Goal: Task Accomplishment & Management: Manage account settings

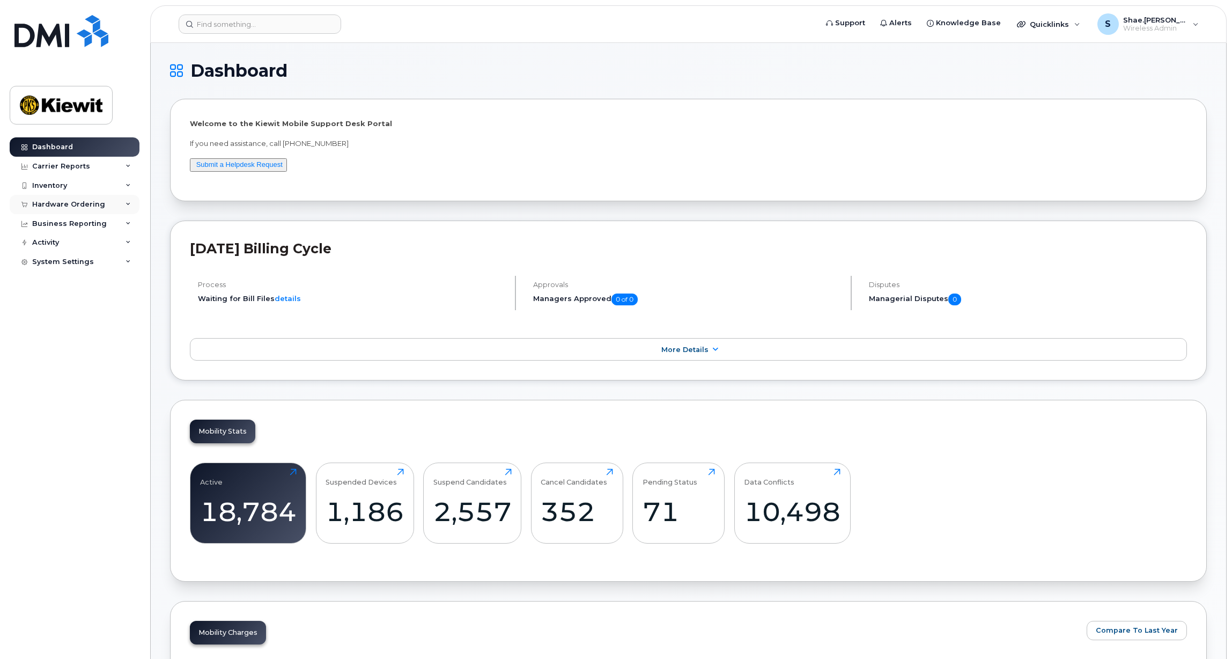
click at [102, 202] on div "Hardware Ordering" at bounding box center [75, 204] width 130 height 19
click at [98, 238] on div "Activity" at bounding box center [75, 242] width 130 height 19
click at [106, 419] on div "System Settings" at bounding box center [75, 415] width 130 height 19
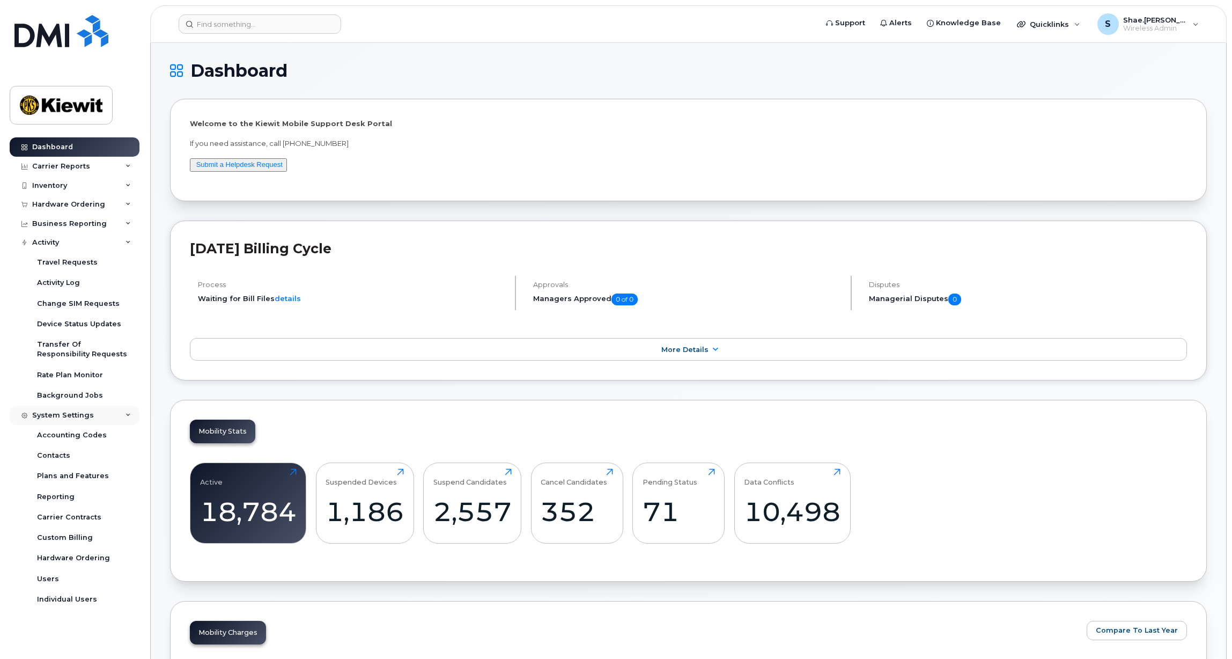
click at [106, 419] on div "System Settings" at bounding box center [75, 415] width 130 height 19
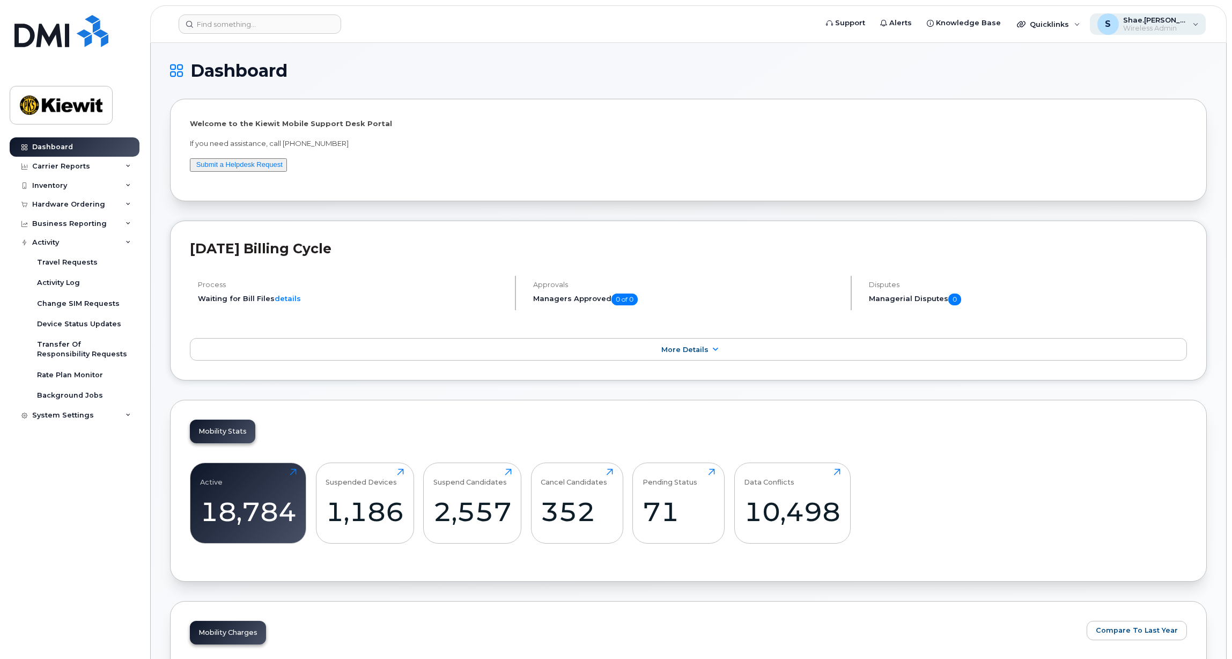
click at [1204, 28] on div "S Shae.Woodham Wireless Admin" at bounding box center [1148, 23] width 116 height 21
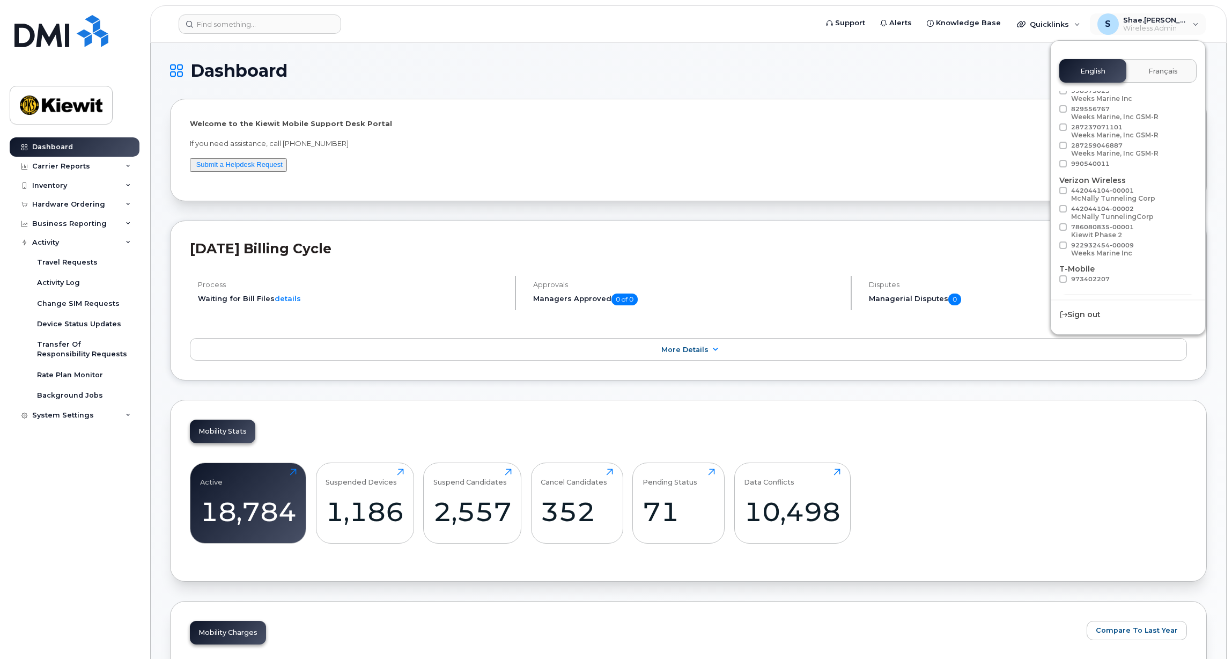
scroll to position [60, 0]
click at [1129, 286] on span "Load more" at bounding box center [1128, 286] width 39 height 10
click at [989, 68] on h1 "Dashboard" at bounding box center [686, 70] width 1032 height 17
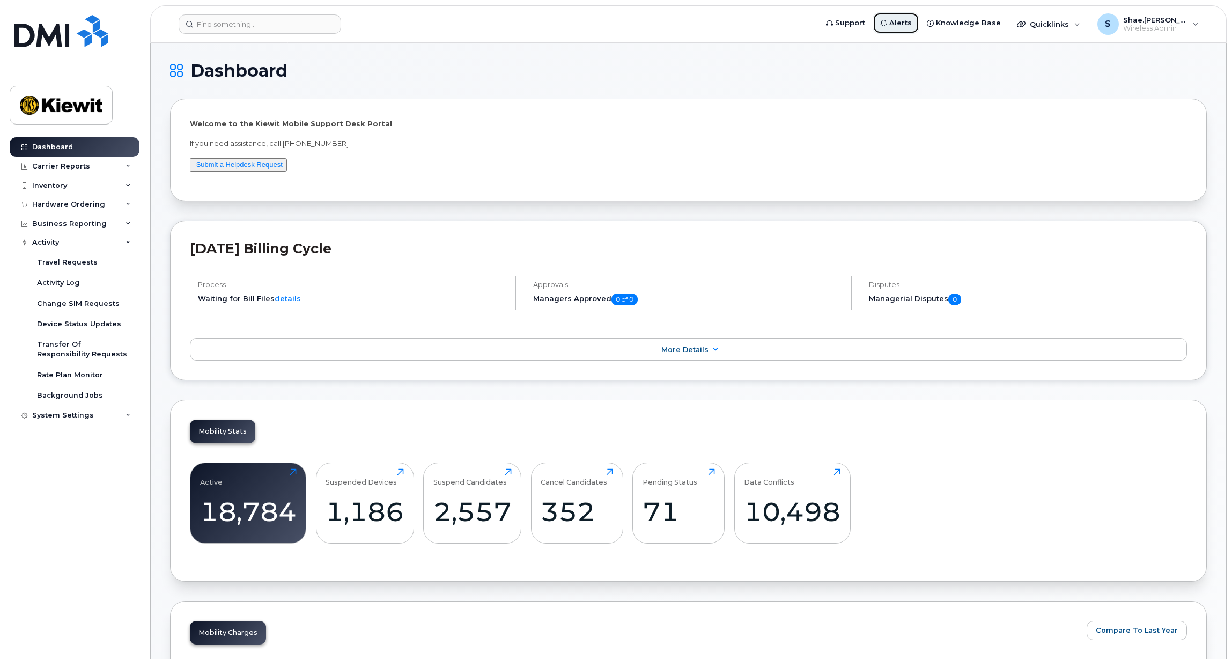
click at [912, 26] on span "Alerts" at bounding box center [900, 23] width 23 height 11
click at [679, 348] on span "More Details" at bounding box center [684, 349] width 47 height 8
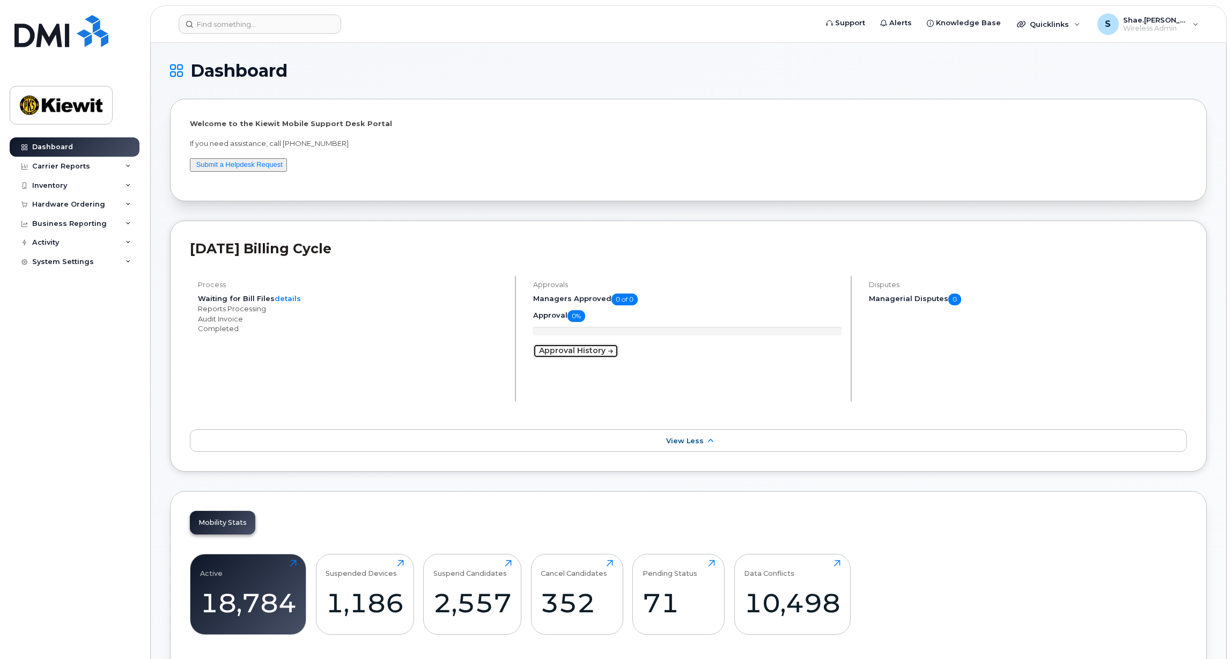
click at [598, 353] on link "Approval History" at bounding box center [575, 351] width 85 height 14
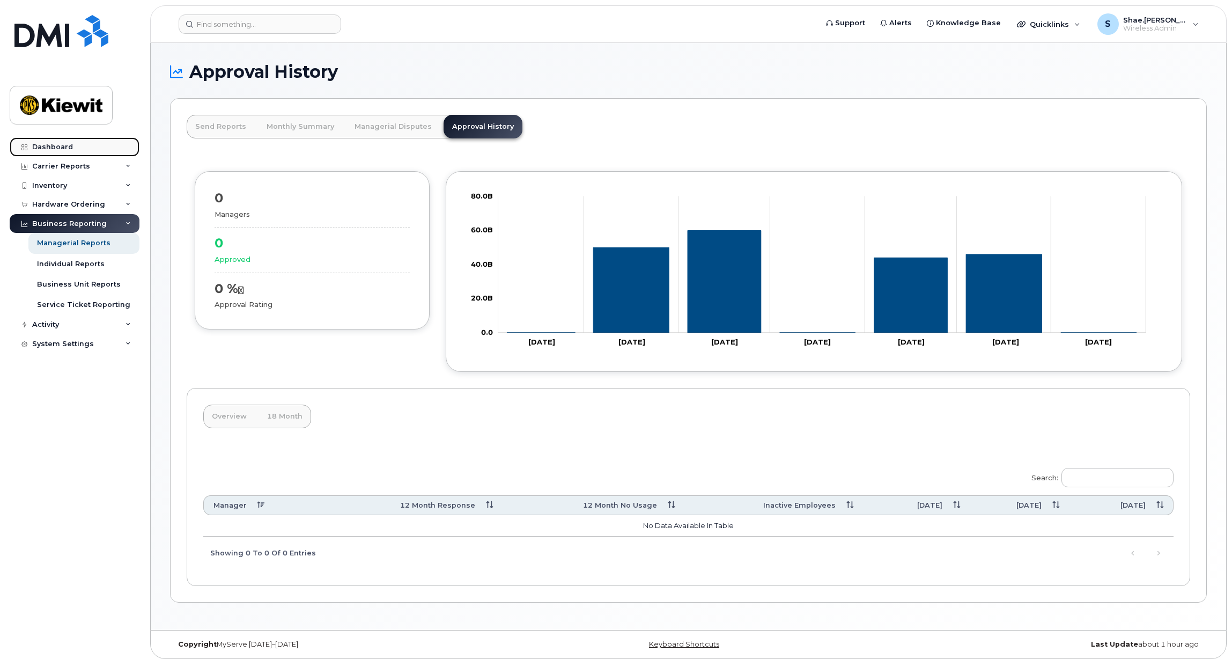
click at [51, 144] on div "Dashboard" at bounding box center [52, 147] width 41 height 9
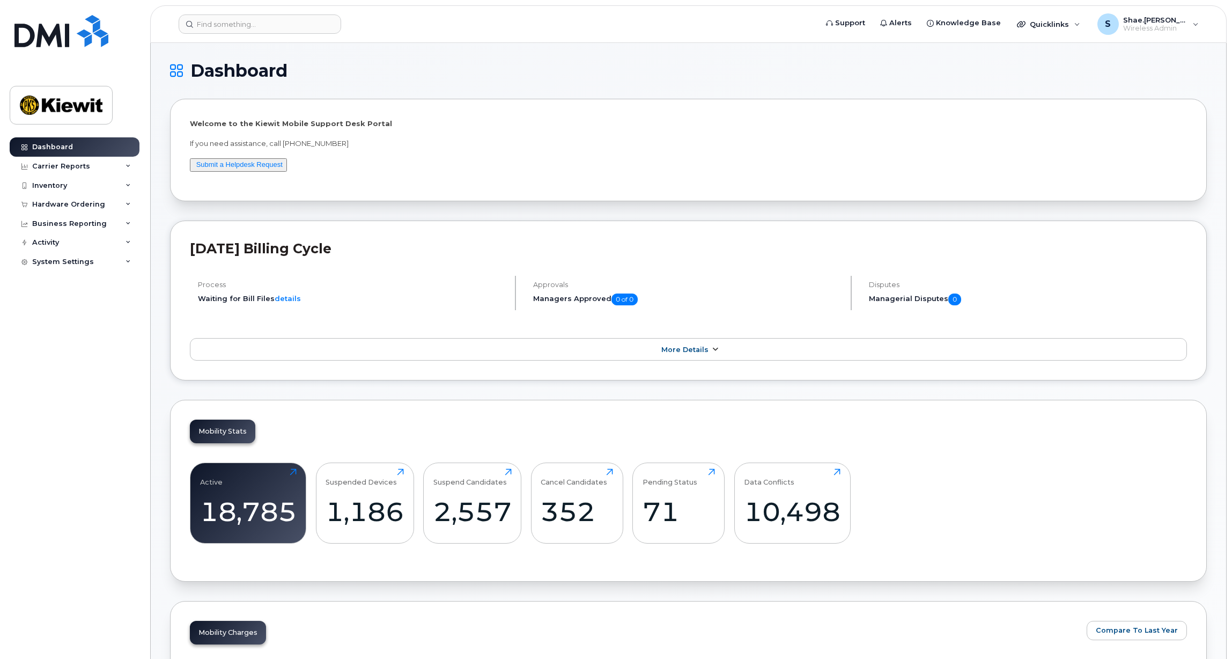
click at [704, 351] on span "More Details" at bounding box center [684, 349] width 47 height 8
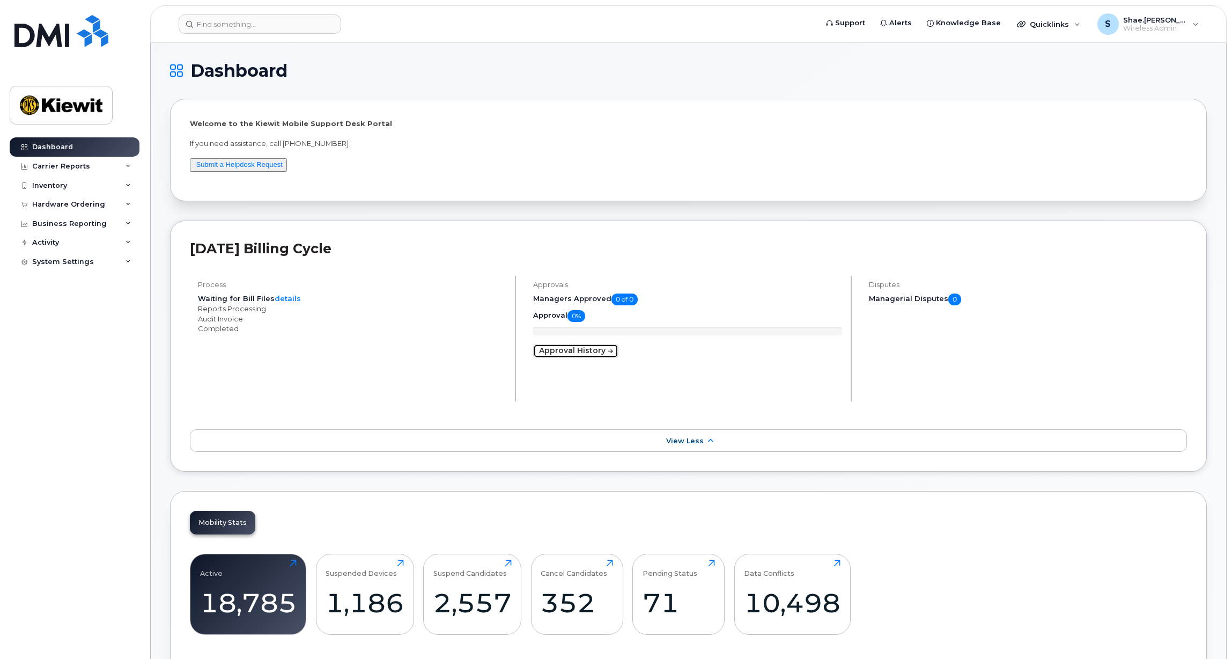
click at [585, 351] on link "Approval History" at bounding box center [575, 351] width 85 height 14
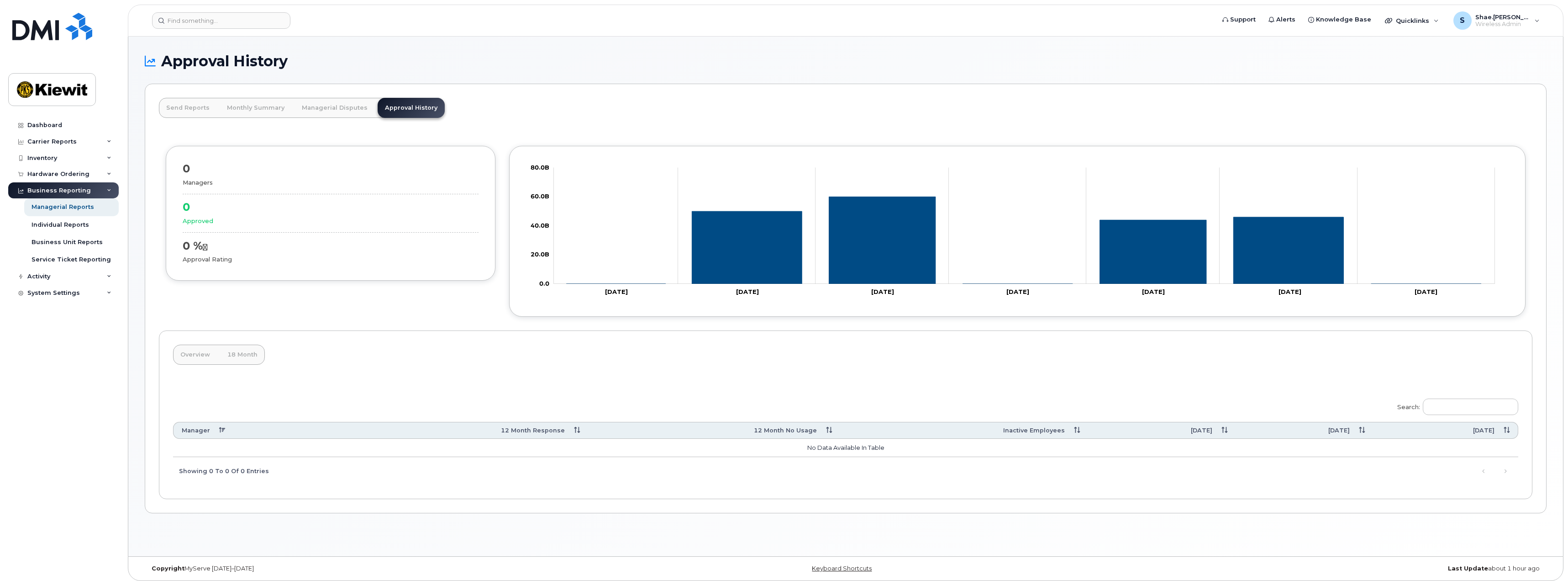
scroll to position [4, 0]
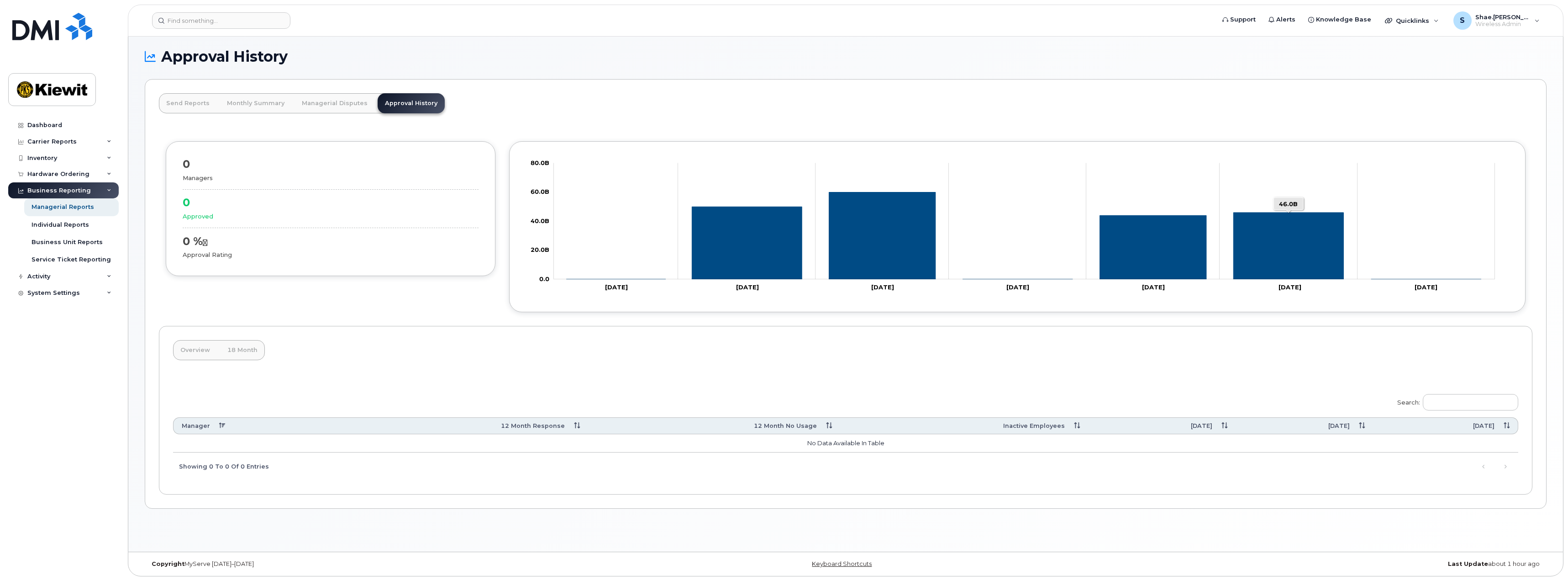
click at [1049, 262] on icon "Series" at bounding box center [1288, 245] width 110 height 66
click at [1049, 269] on icon "Series" at bounding box center [1288, 245] width 110 height 66
click at [1049, 251] on rect "Chart" at bounding box center [1025, 221] width 941 height 116
click at [196, 175] on div "Managers" at bounding box center [331, 178] width 296 height 9
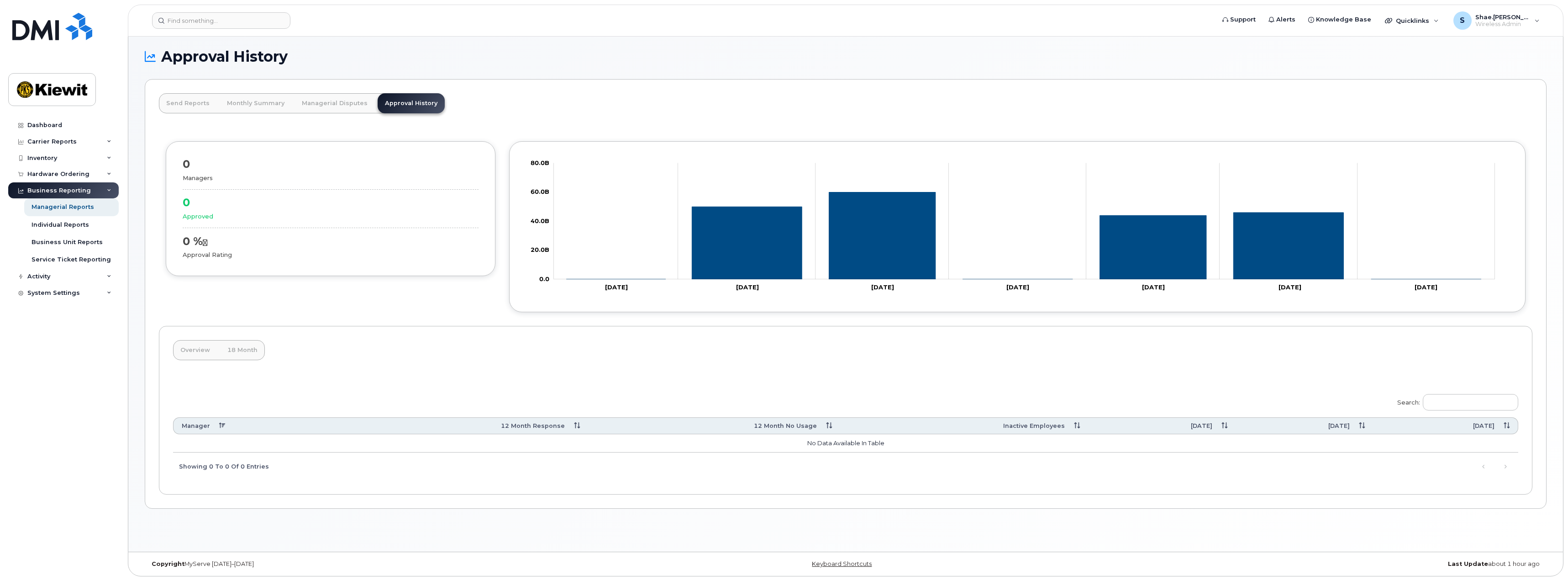
click at [206, 434] on table "Manager 12 Month Response 12 Month No Usage Inactive Employees Aug 25 Jul 25 Ju…" at bounding box center [845, 434] width 1345 height 35
click at [203, 348] on link "Overview" at bounding box center [195, 350] width 44 height 20
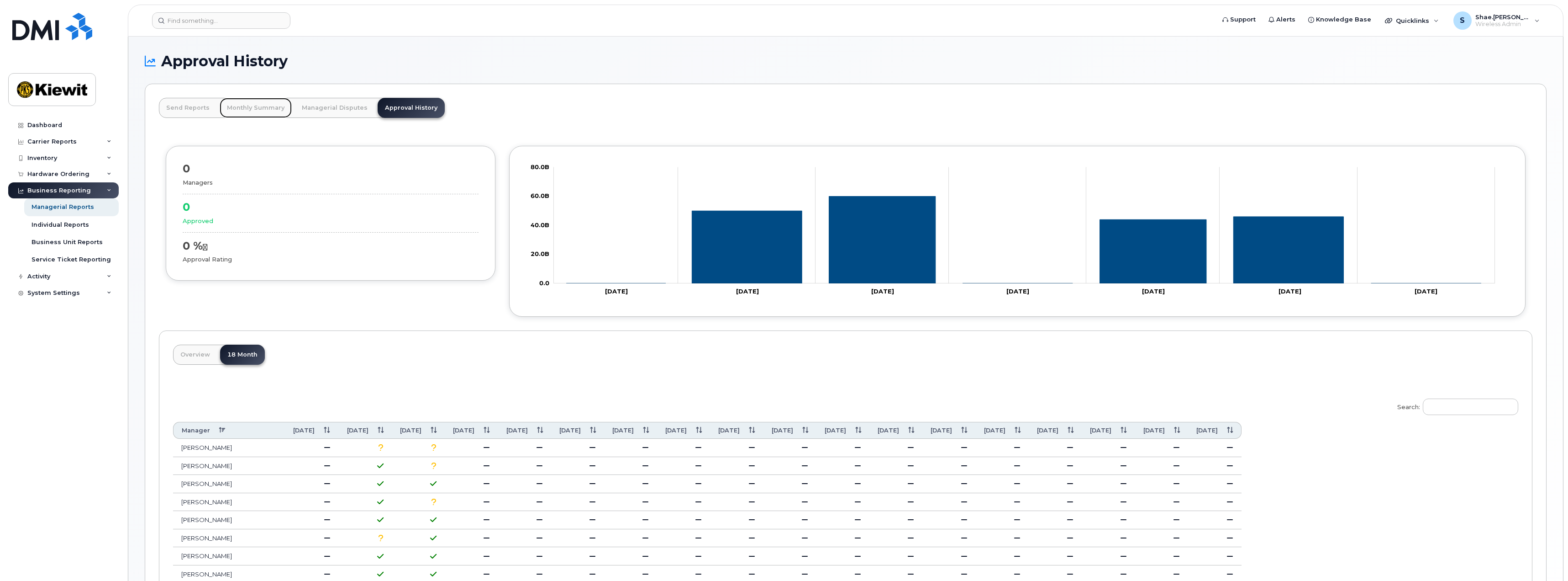
click at [238, 104] on link "Monthly Summary" at bounding box center [255, 108] width 72 height 20
click at [255, 108] on link "Monthly Summary" at bounding box center [255, 108] width 72 height 20
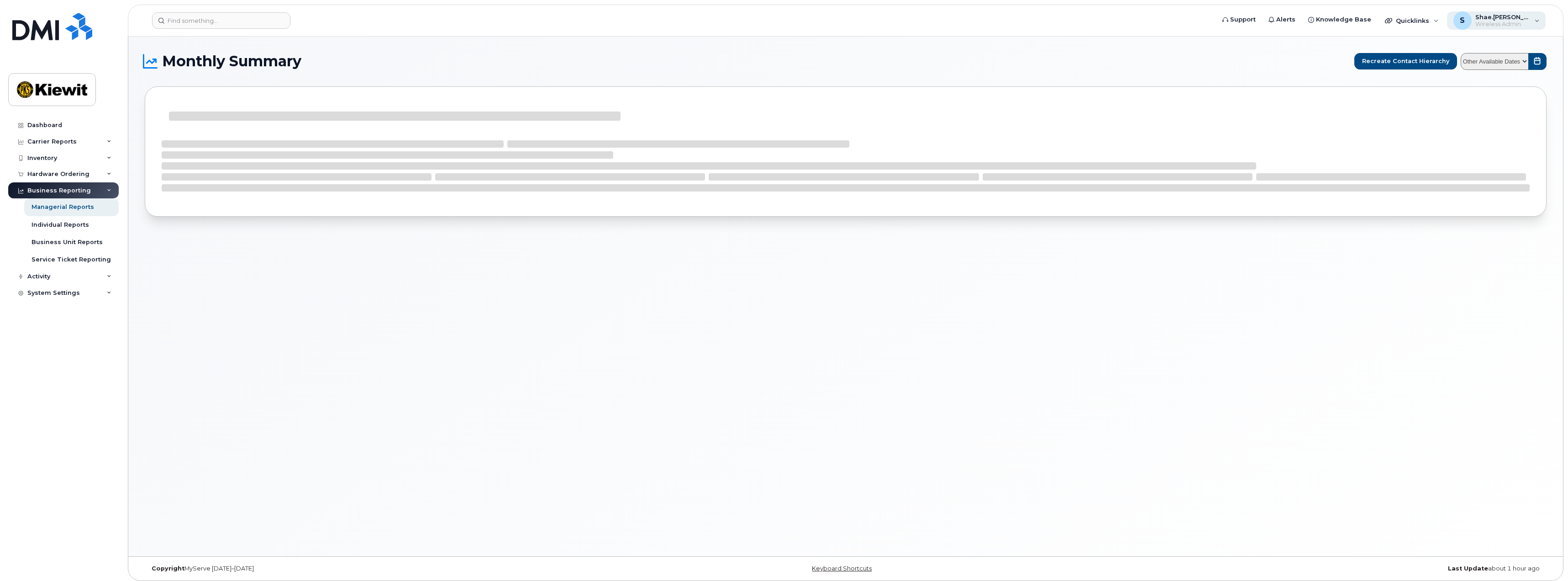
click at [1540, 26] on div "S Shae.[PERSON_NAME] Wireless Admin" at bounding box center [1496, 20] width 99 height 18
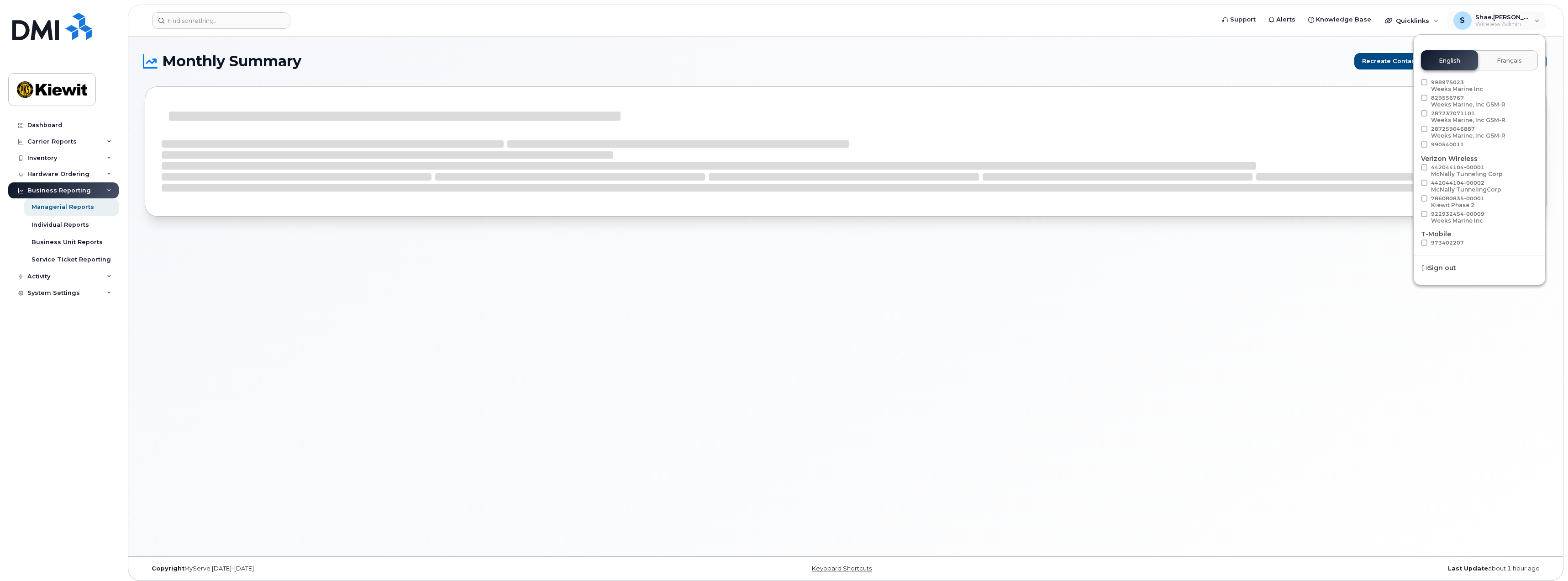
scroll to position [51, 0]
select select
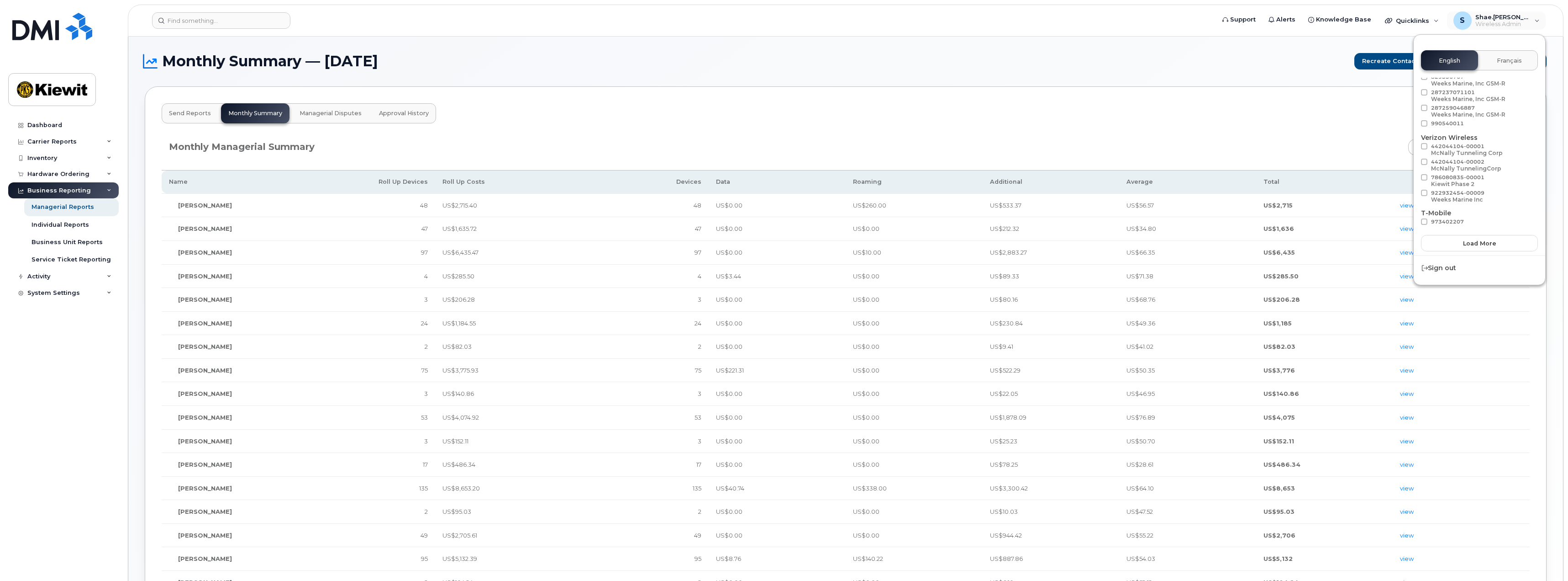
scroll to position [4, 0]
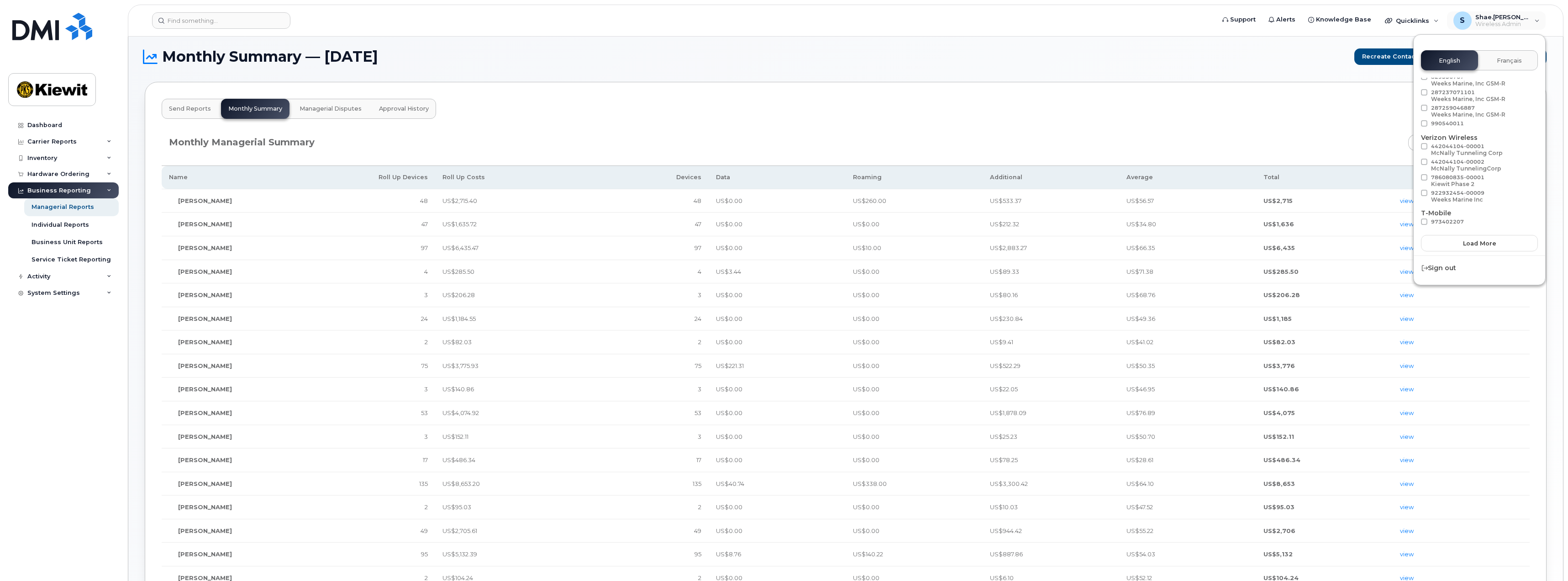
click at [1096, 102] on div "Send Reports Monthly Summary Managerial Disputes Approval History Monthly Manag…" at bounding box center [845, 395] width 1402 height 627
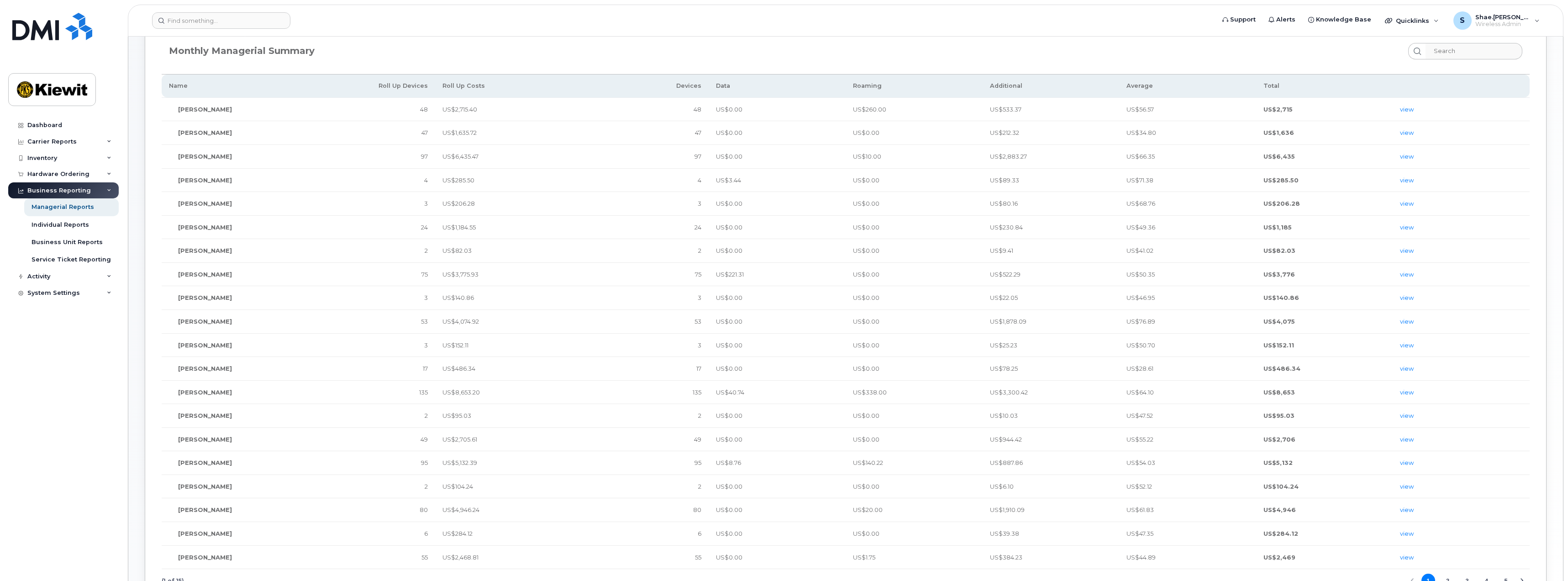
scroll to position [0, 0]
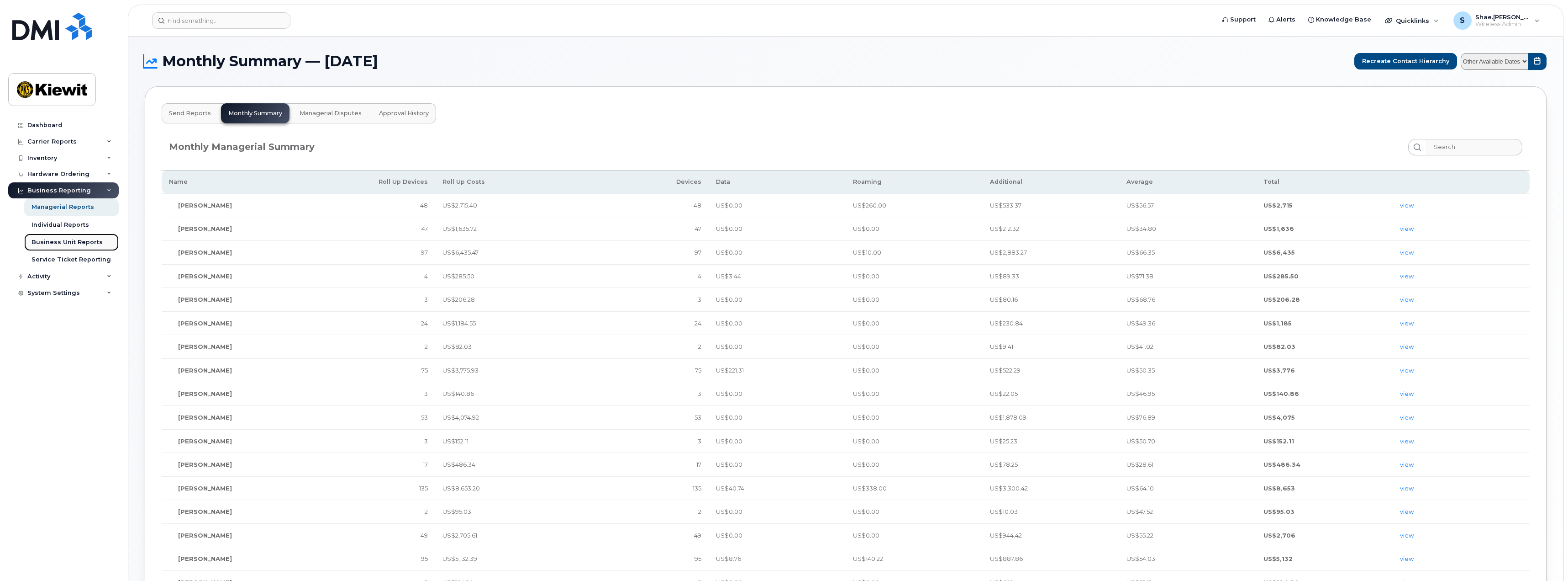
click at [71, 245] on div "Business Unit Reports" at bounding box center [67, 242] width 72 height 9
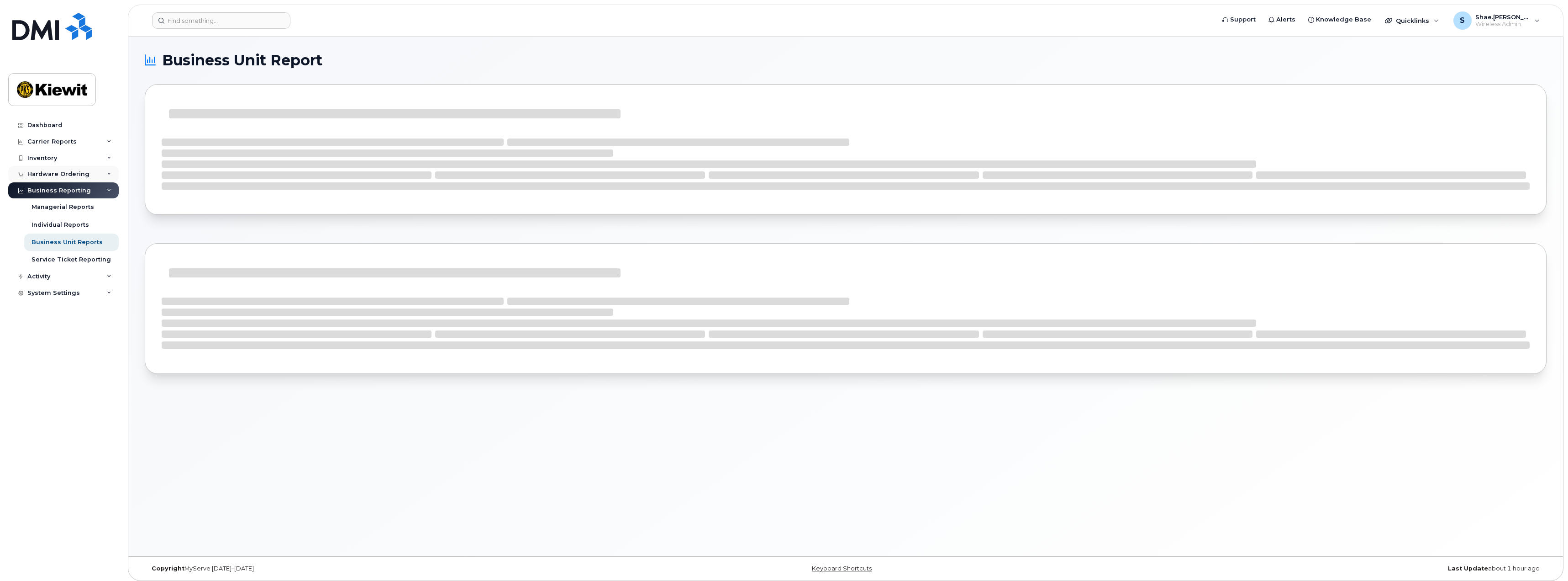
click at [66, 180] on div "Hardware Ordering" at bounding box center [64, 174] width 111 height 16
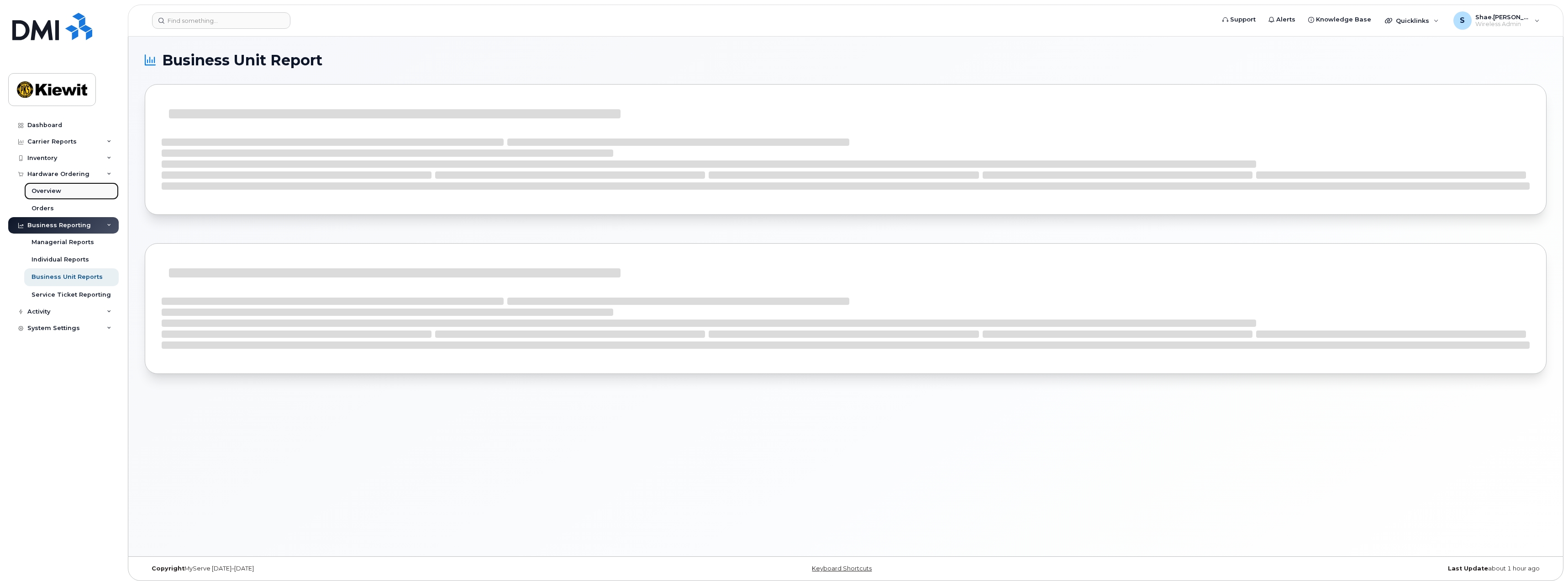
click at [52, 192] on div "Overview" at bounding box center [46, 191] width 30 height 9
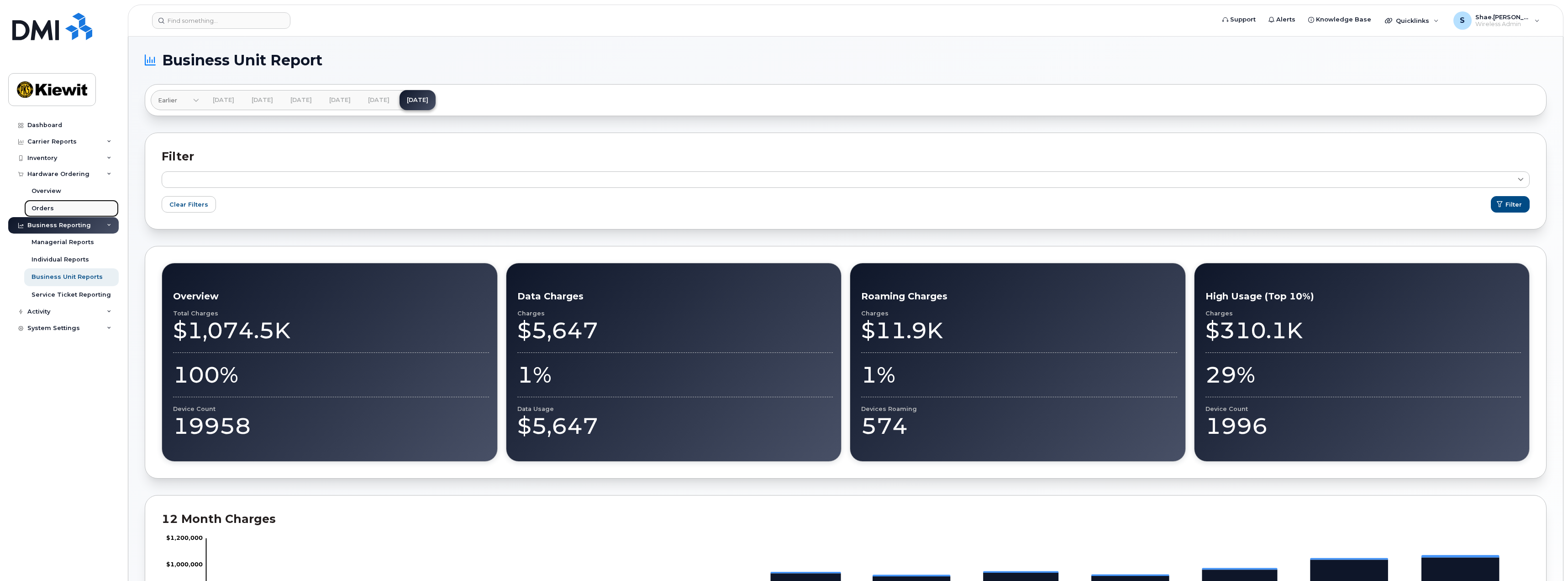
click at [53, 207] on link "Orders" at bounding box center [71, 208] width 94 height 17
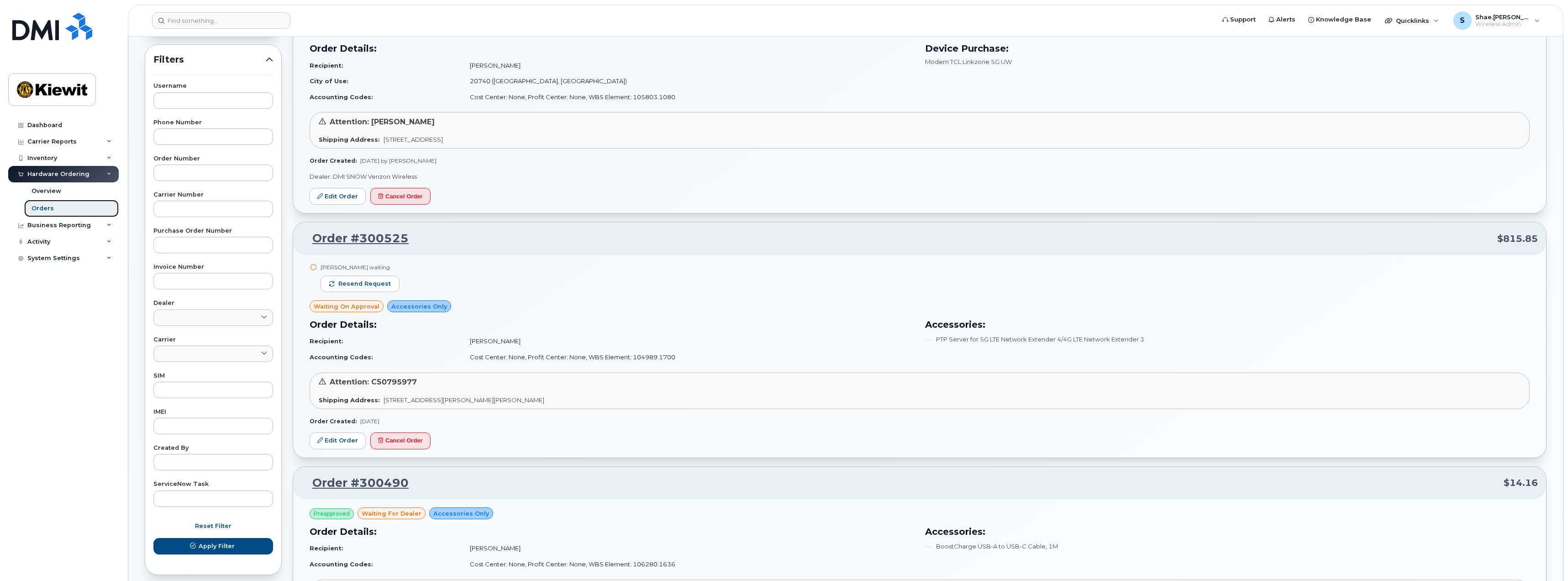
scroll to position [137, 0]
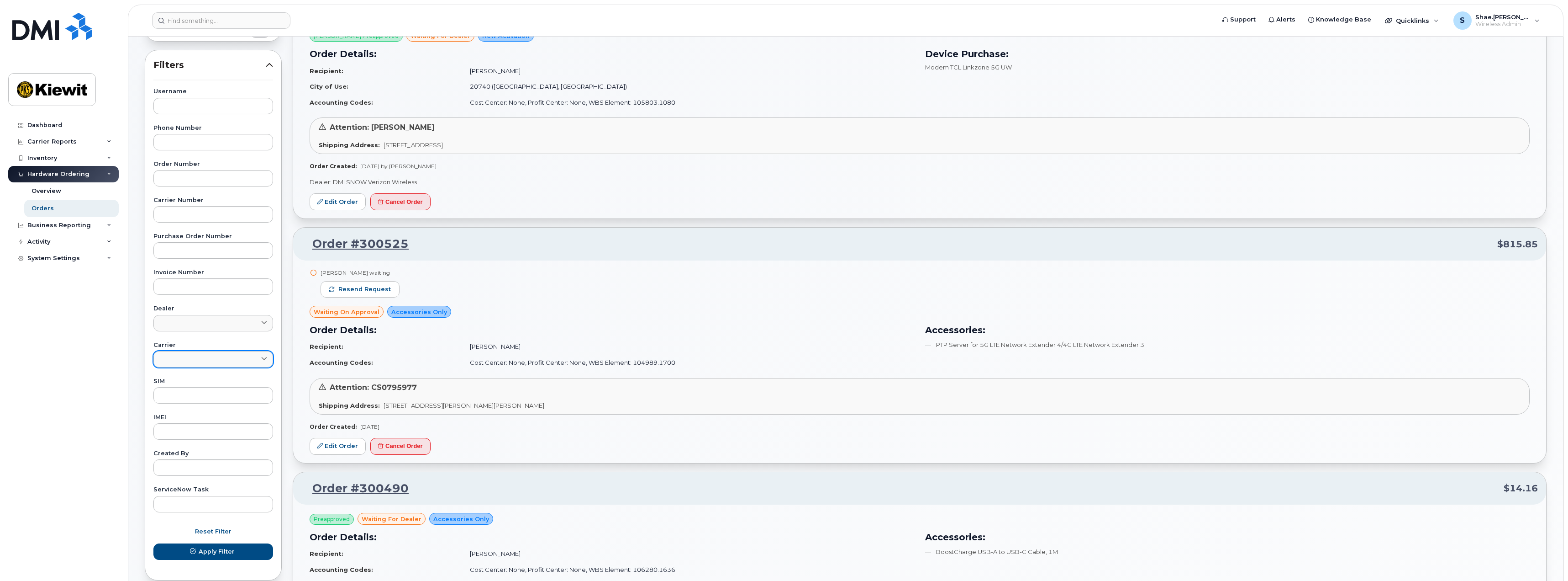
click at [236, 360] on link at bounding box center [213, 359] width 120 height 16
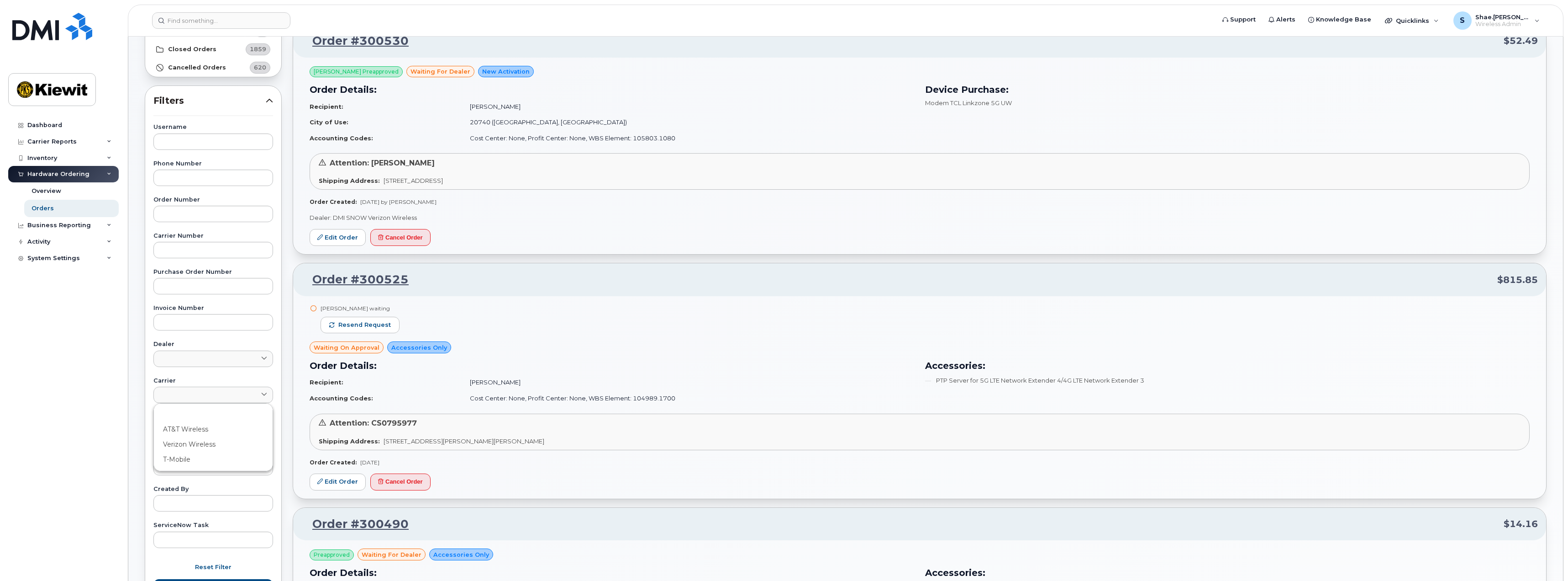
scroll to position [91, 0]
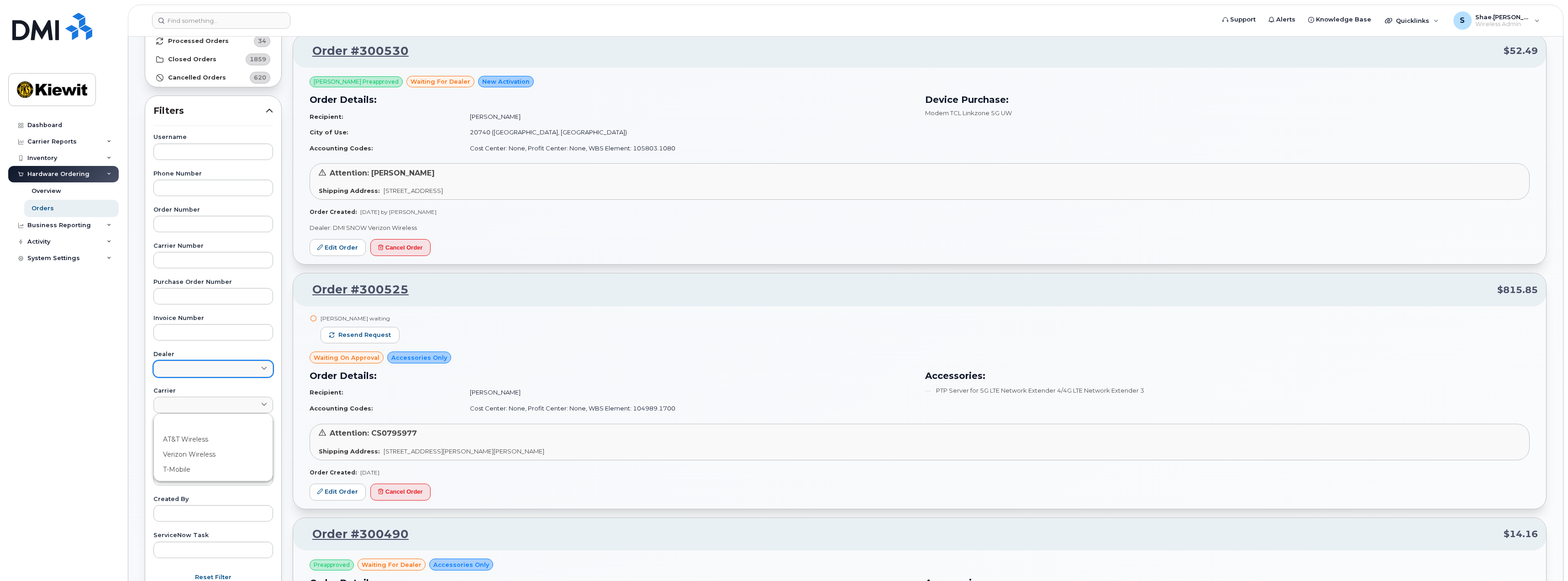
click at [260, 367] on link at bounding box center [213, 368] width 120 height 16
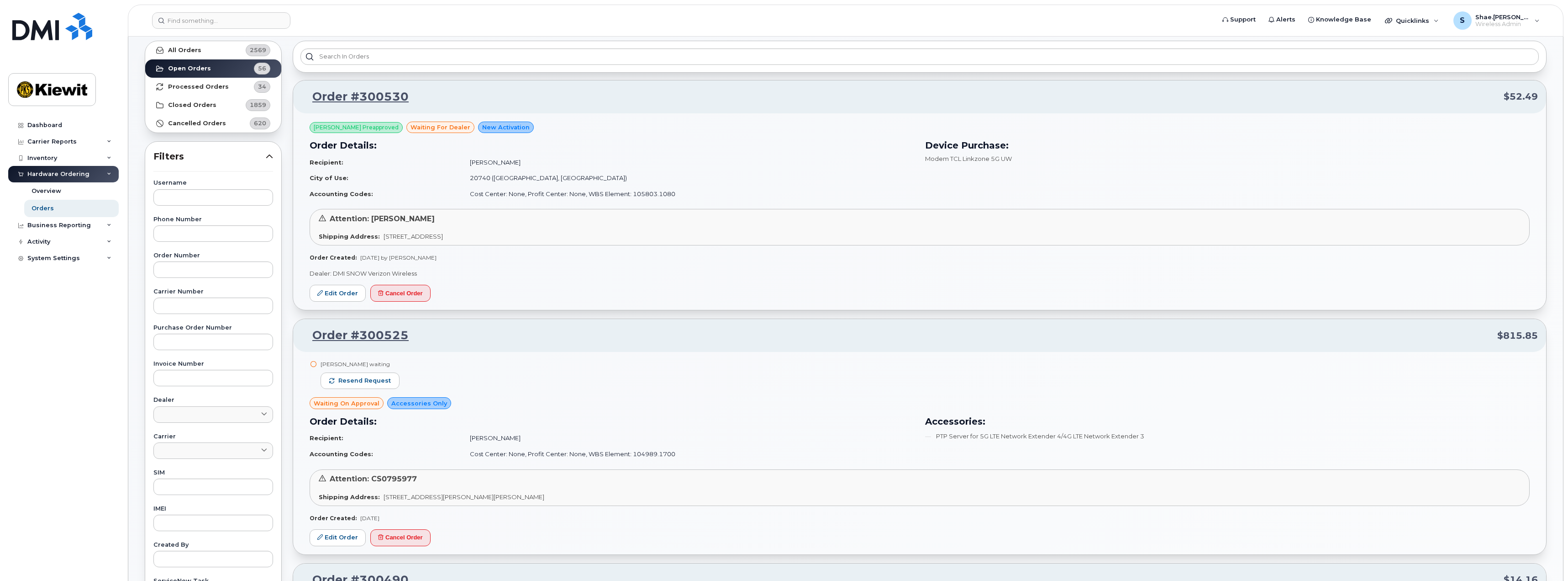
scroll to position [0, 0]
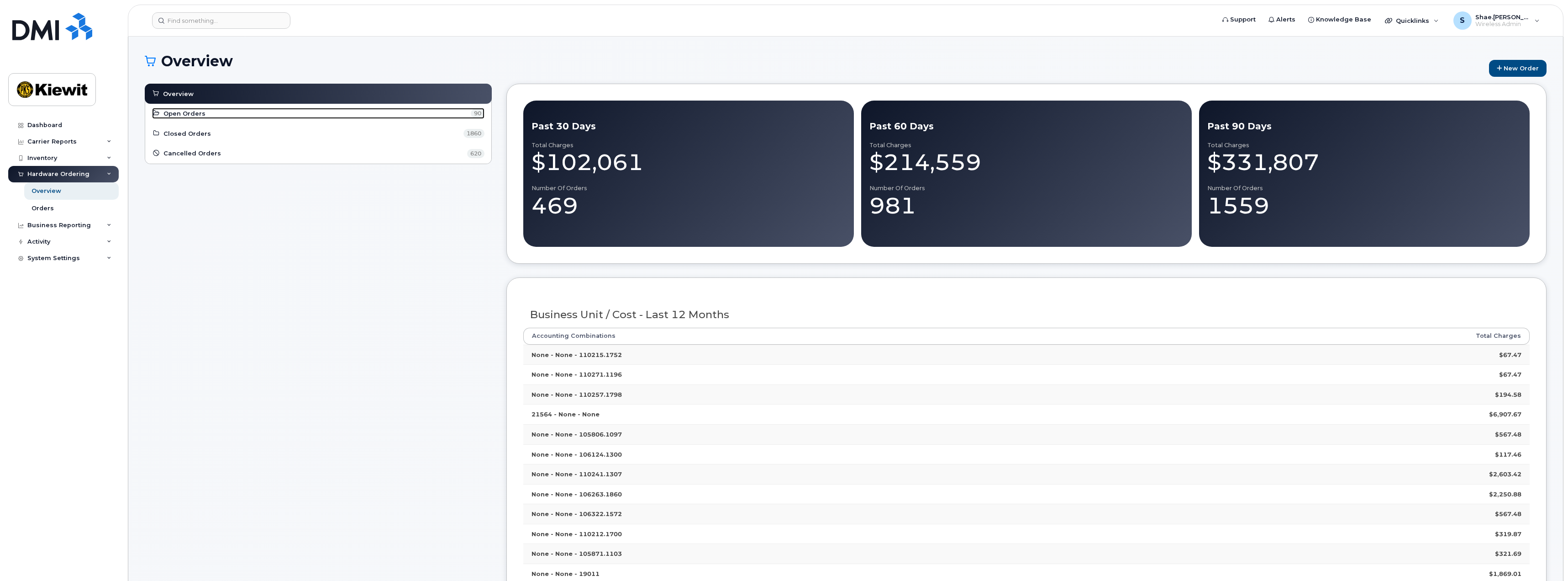
click at [181, 114] on span "Open Orders" at bounding box center [184, 113] width 42 height 9
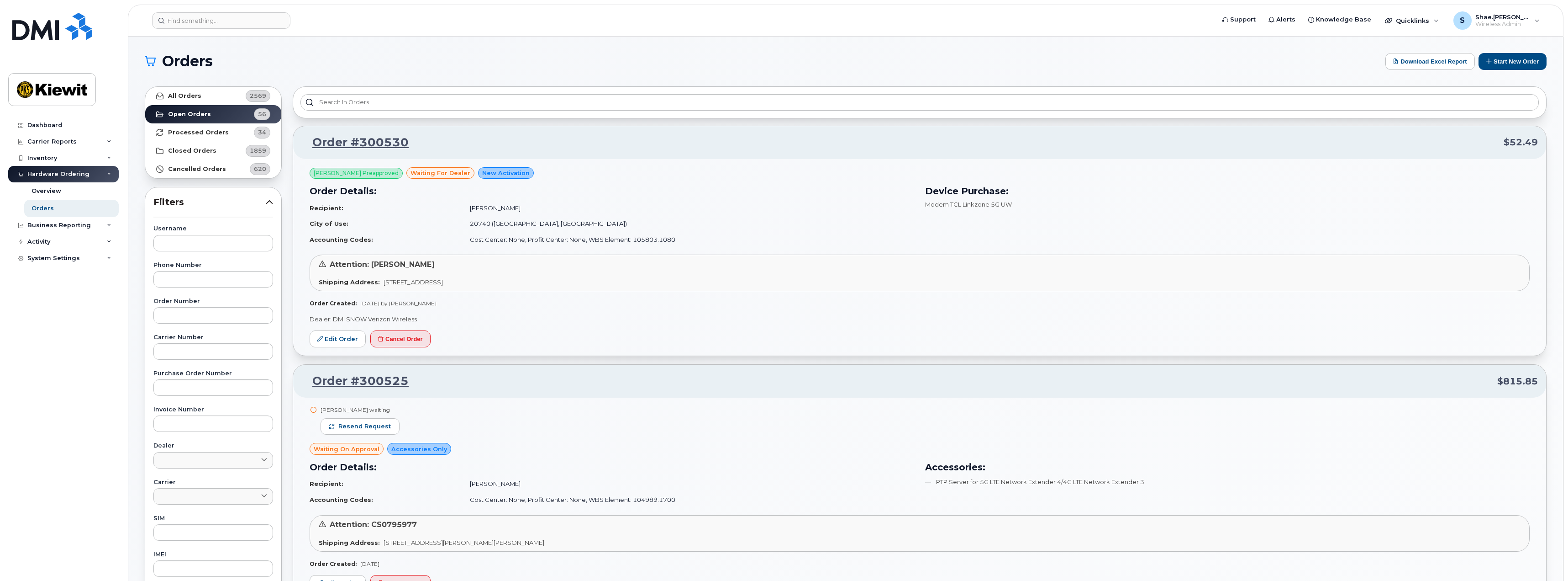
scroll to position [91, 0]
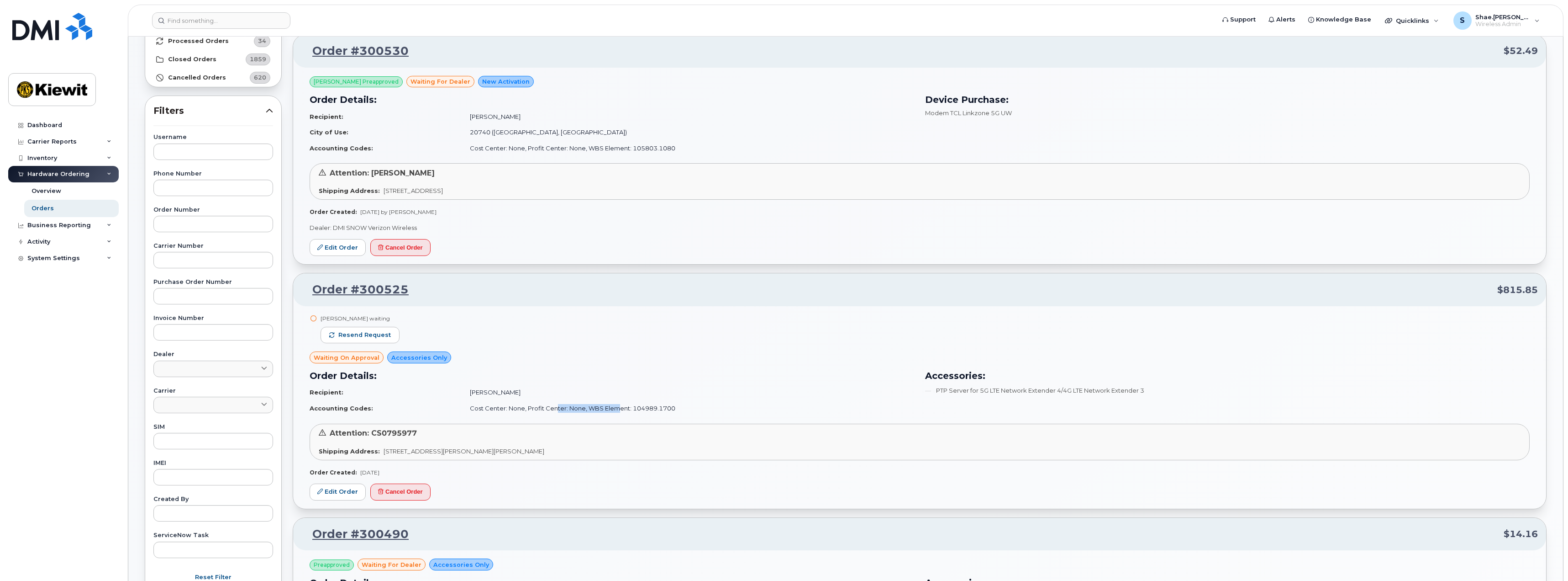
drag, startPoint x: 547, startPoint y: 410, endPoint x: 639, endPoint y: 409, distance: 92.0
click at [639, 409] on td "Cost Center: None, Profit Center: None, WBS Element: 104989.1700" at bounding box center [688, 408] width 453 height 16
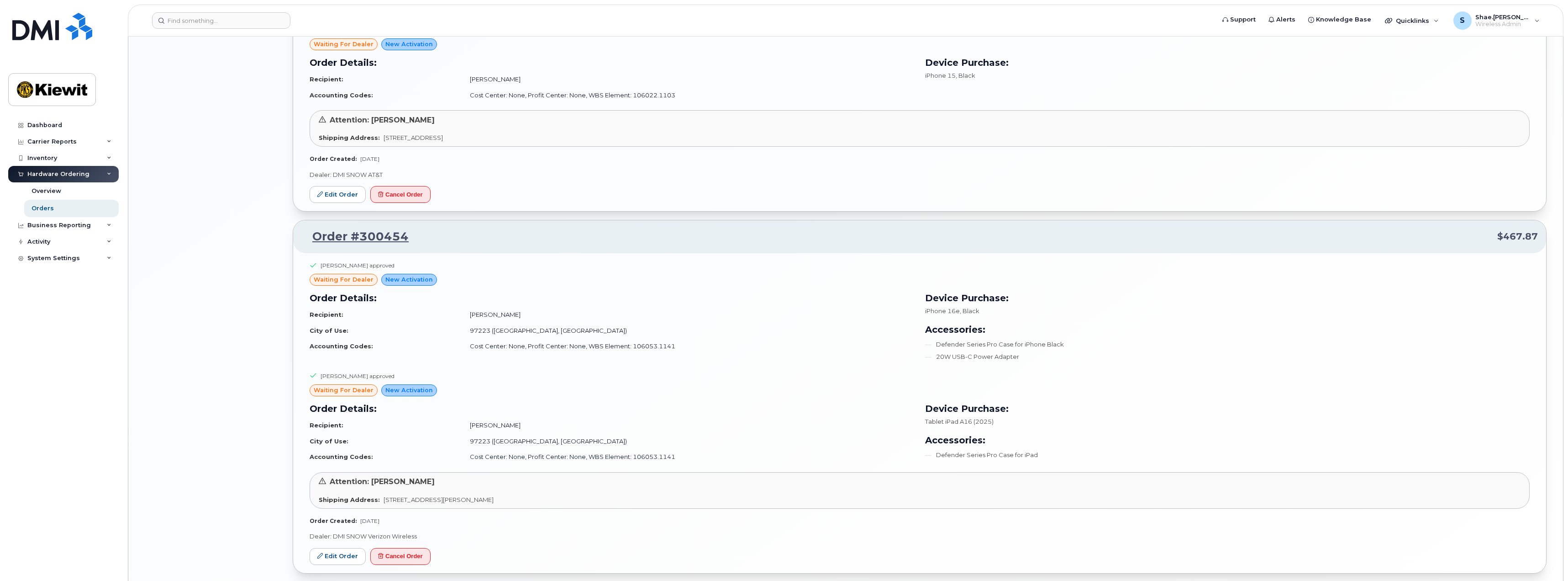
scroll to position [1484, 0]
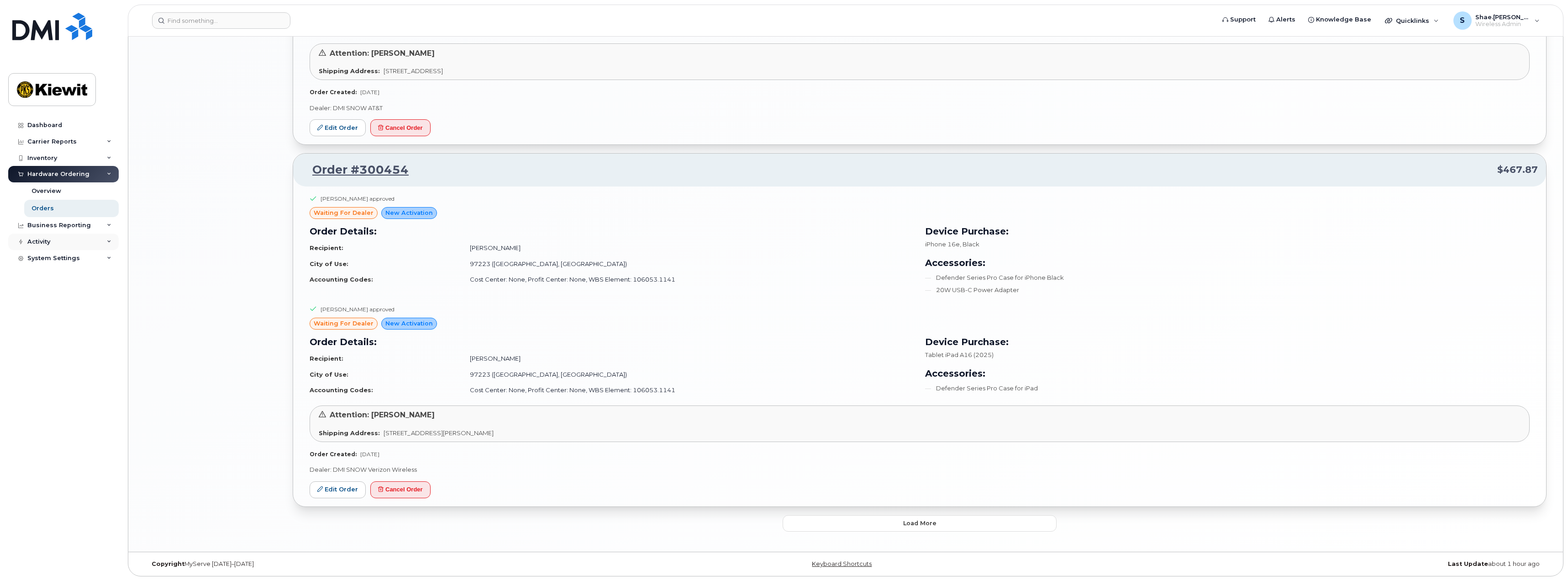
click at [55, 238] on div "Activity" at bounding box center [64, 241] width 111 height 16
click at [57, 434] on div "Dashboard Carrier Reports Monthly Billing Data Daily Data Pooling Average Costi…" at bounding box center [65, 342] width 112 height 450
click at [1523, 22] on span "Wireless Admin" at bounding box center [1502, 24] width 54 height 8
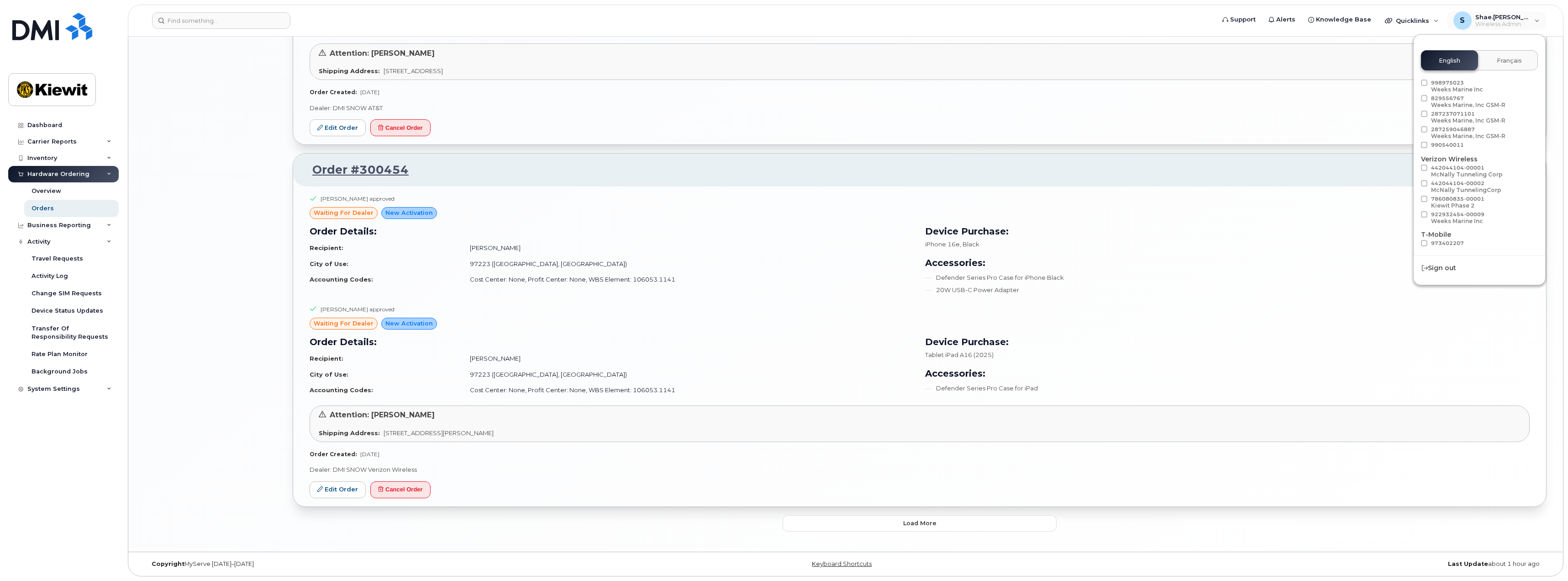
scroll to position [46, 0]
click at [1481, 250] on span "Load more" at bounding box center [1479, 249] width 33 height 9
click at [1443, 171] on div "Kiewit Phase 2" at bounding box center [1457, 173] width 54 height 7
click at [1415, 168] on input "786080835-00001 Kiewit Phase 2" at bounding box center [1411, 164] width 4 height 4
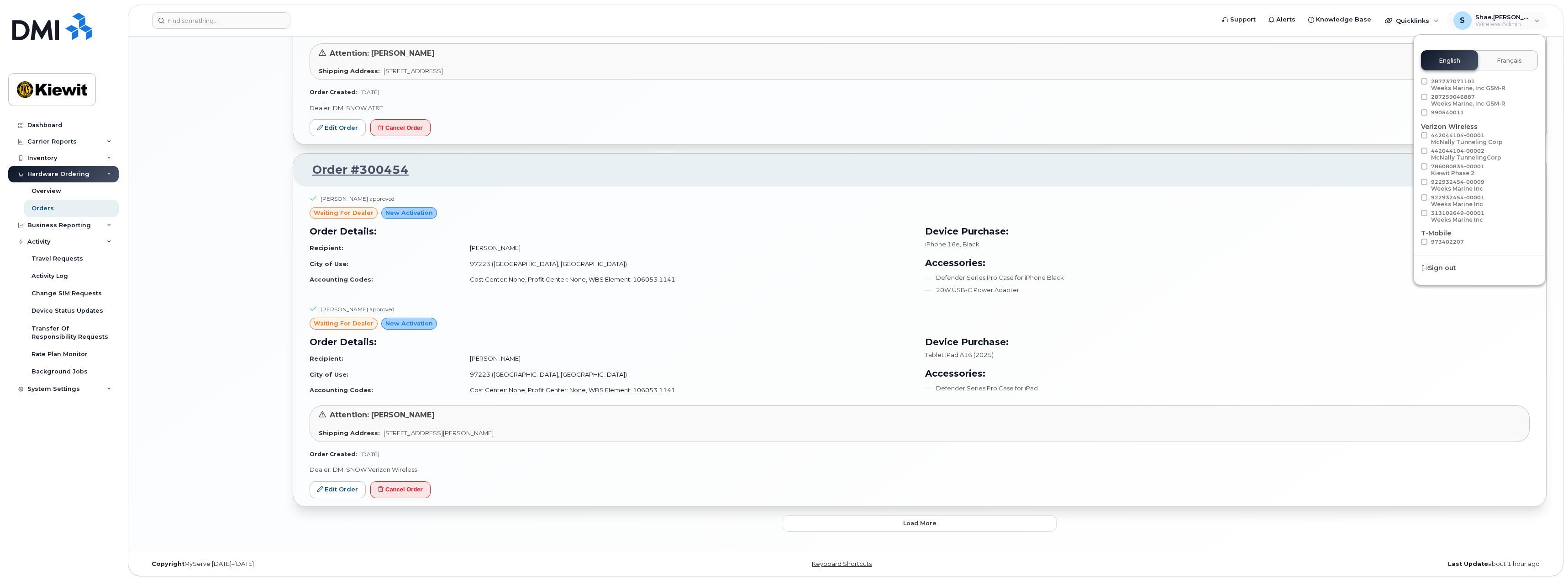
checkbox input "true"
click at [1321, 202] on div "Matthew Leviten approved" at bounding box center [919, 201] width 1220 height 13
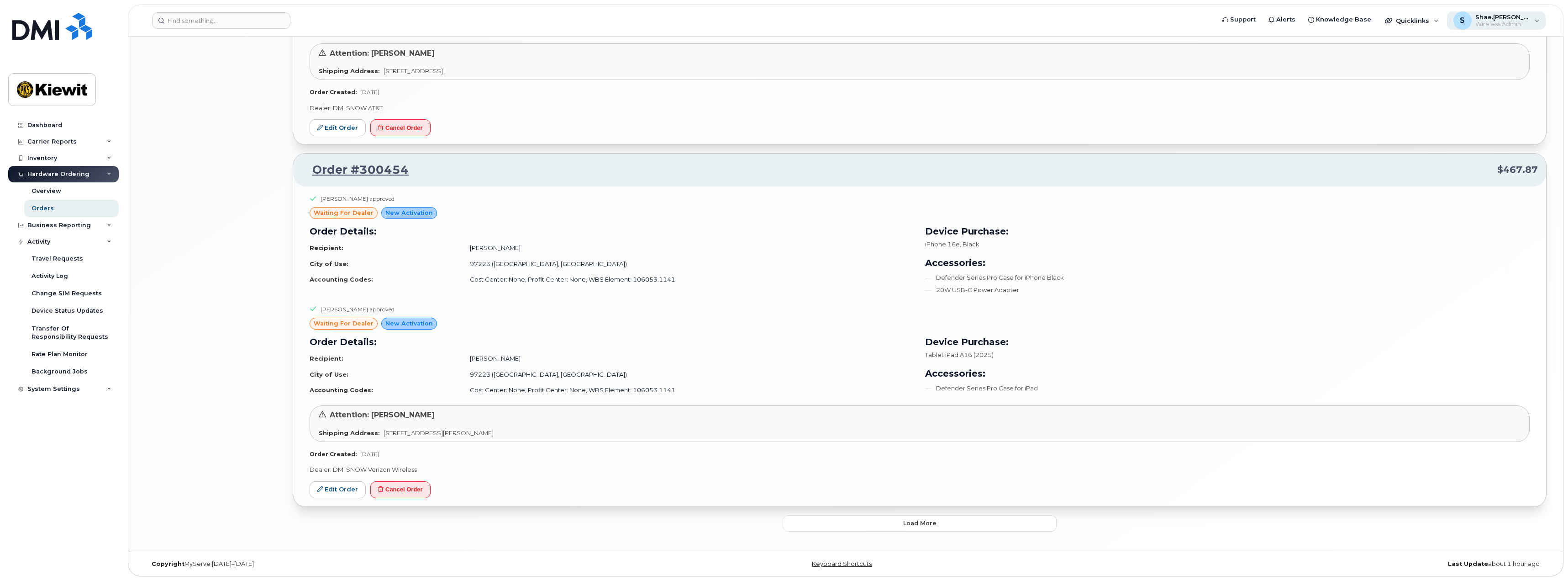
click at [1511, 27] on span "Wireless Admin" at bounding box center [1502, 24] width 54 height 8
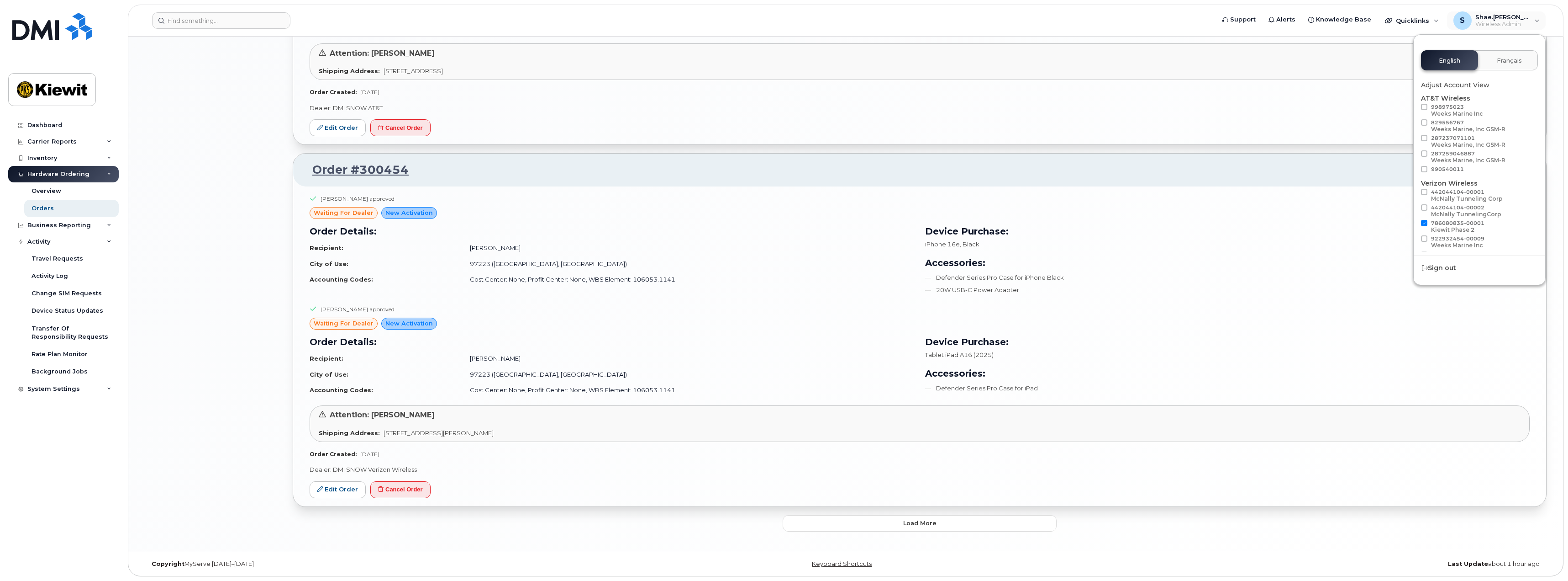
scroll to position [0, 0]
click at [1434, 175] on span "990540011" at bounding box center [1447, 175] width 33 height 7
click at [1415, 175] on input "990540011" at bounding box center [1411, 173] width 4 height 4
checkbox input "true"
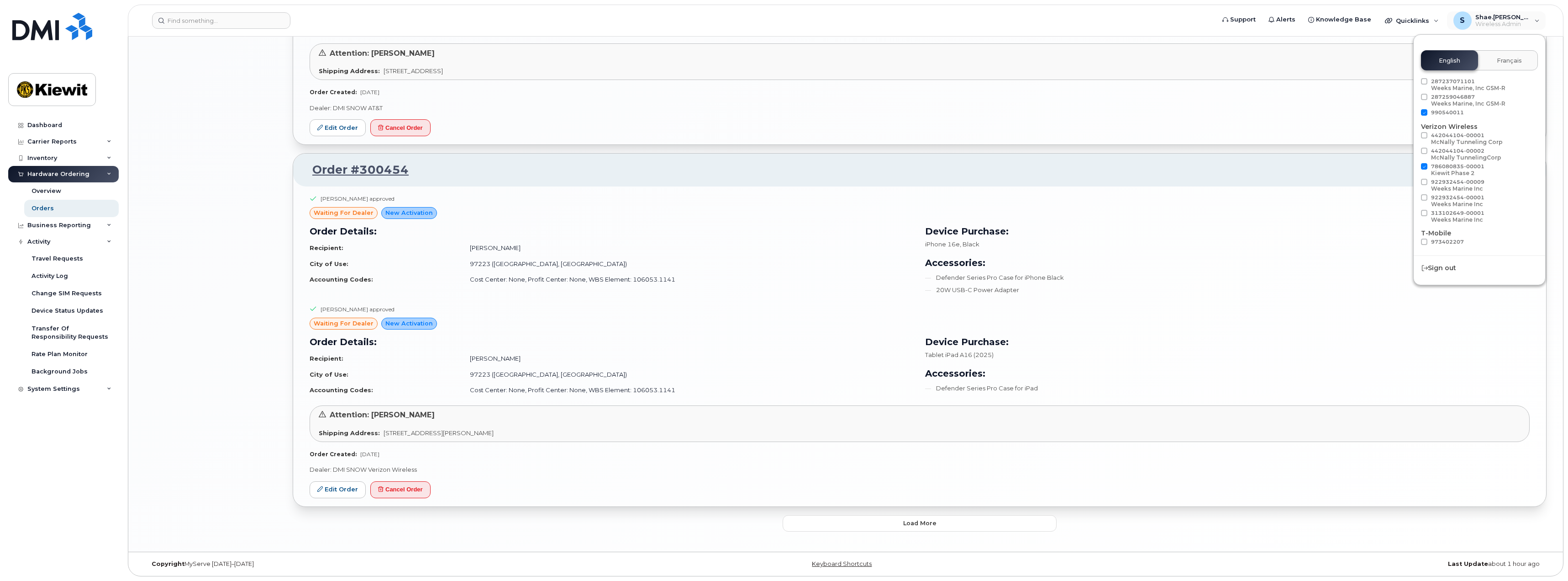
click at [1352, 232] on h3 "Device Purchase:" at bounding box center [1228, 231] width 604 height 14
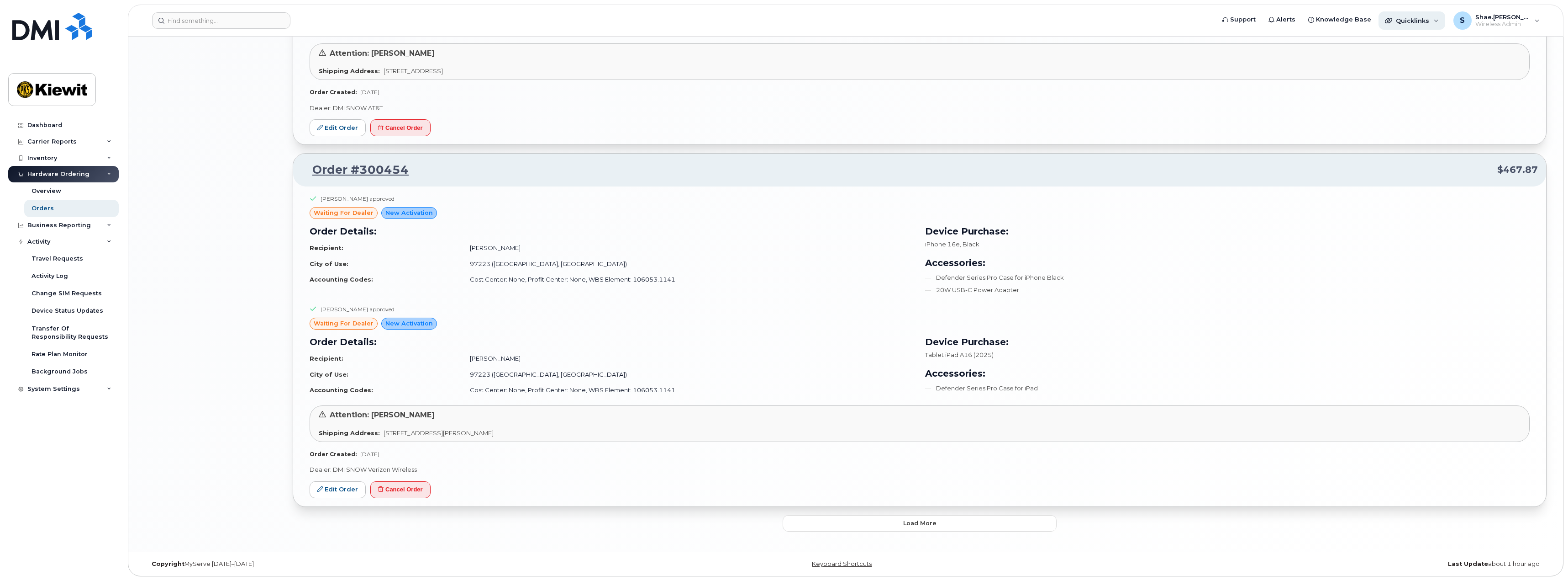
click at [1422, 20] on span "Quicklinks" at bounding box center [1412, 20] width 33 height 8
click at [1290, 49] on div "Attention: Traven Miles" at bounding box center [919, 54] width 1202 height 10
click at [83, 389] on div "System Settings" at bounding box center [64, 388] width 111 height 16
click at [82, 509] on div "Hardware Ordering" at bounding box center [62, 510] width 62 height 9
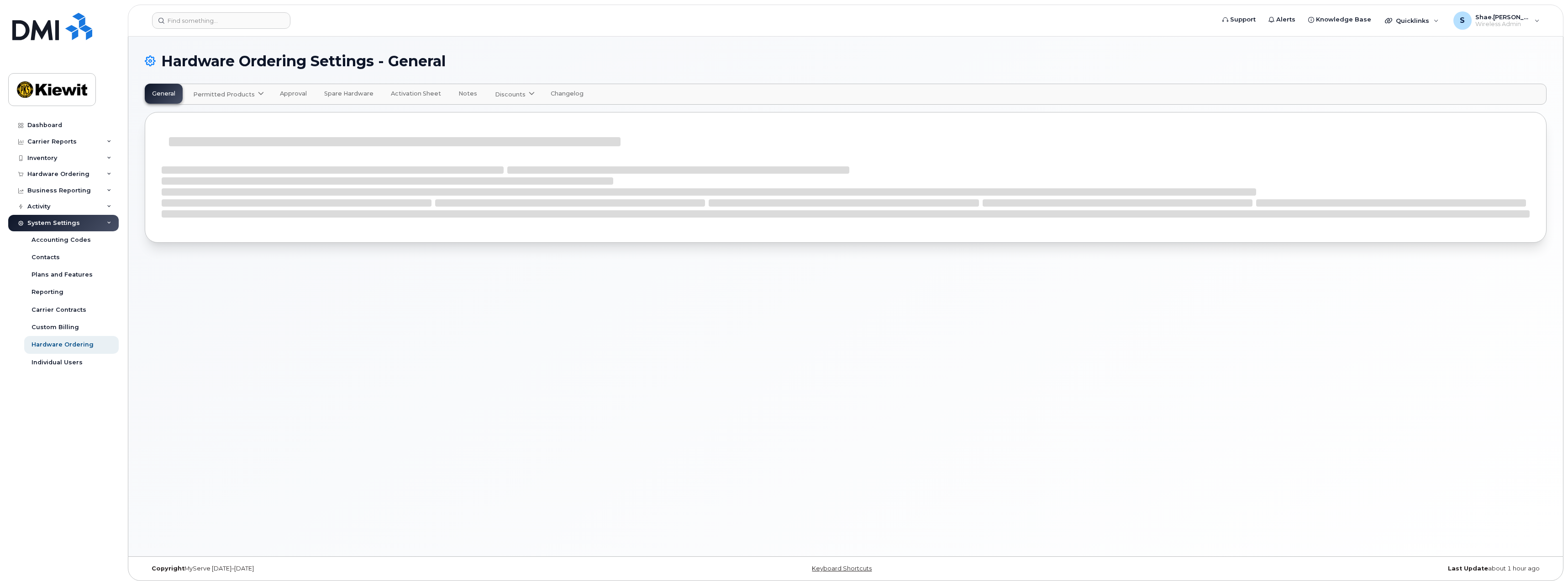
select select "admins"
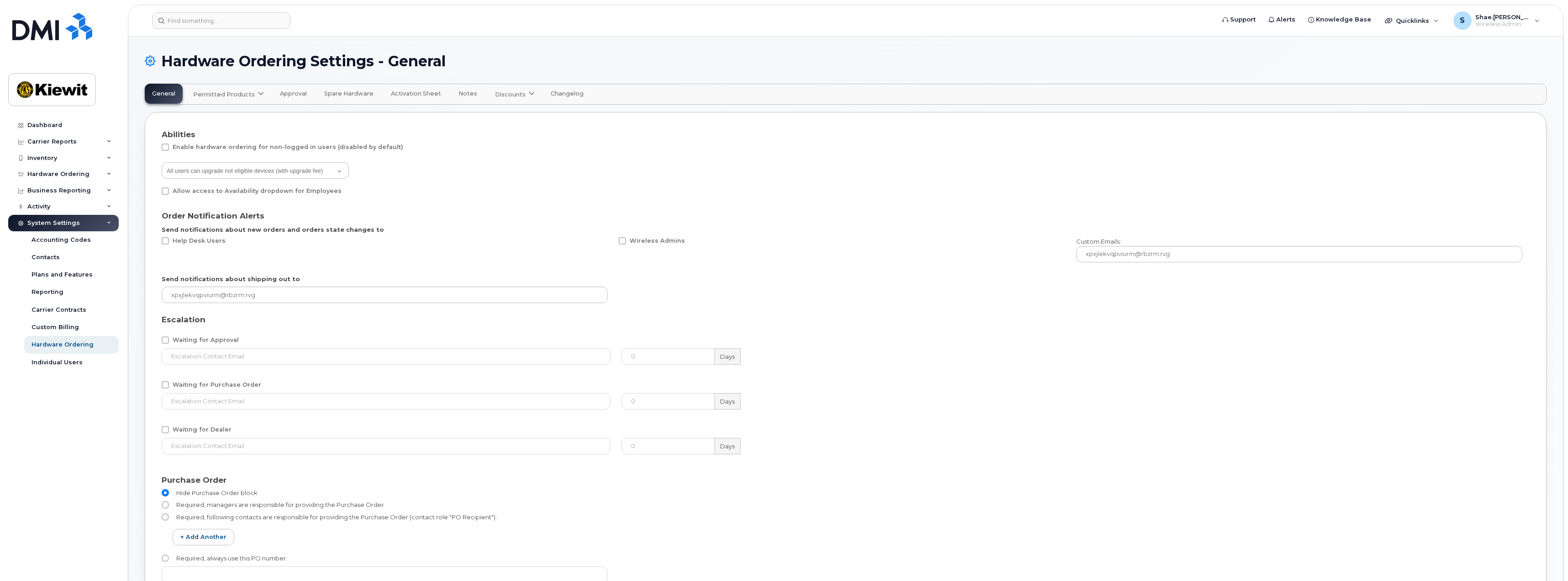
click at [291, 91] on span "Approval" at bounding box center [294, 94] width 27 height 8
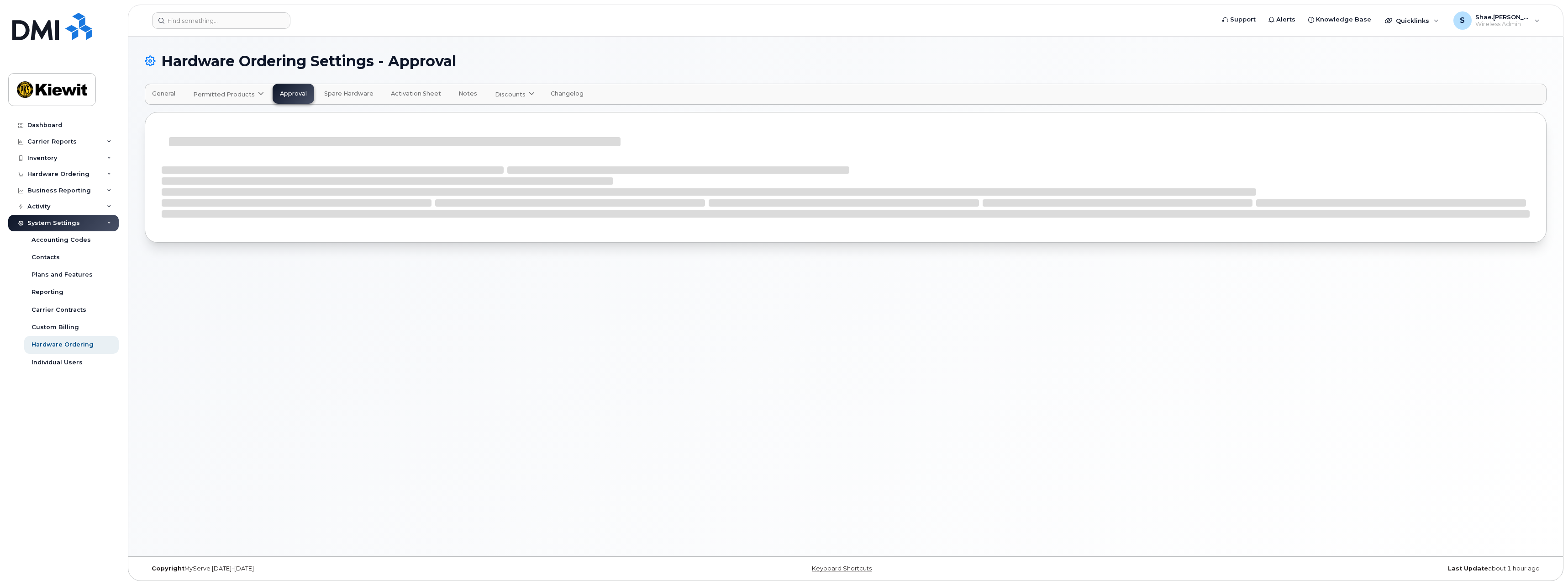
select select "suggested"
select select "7"
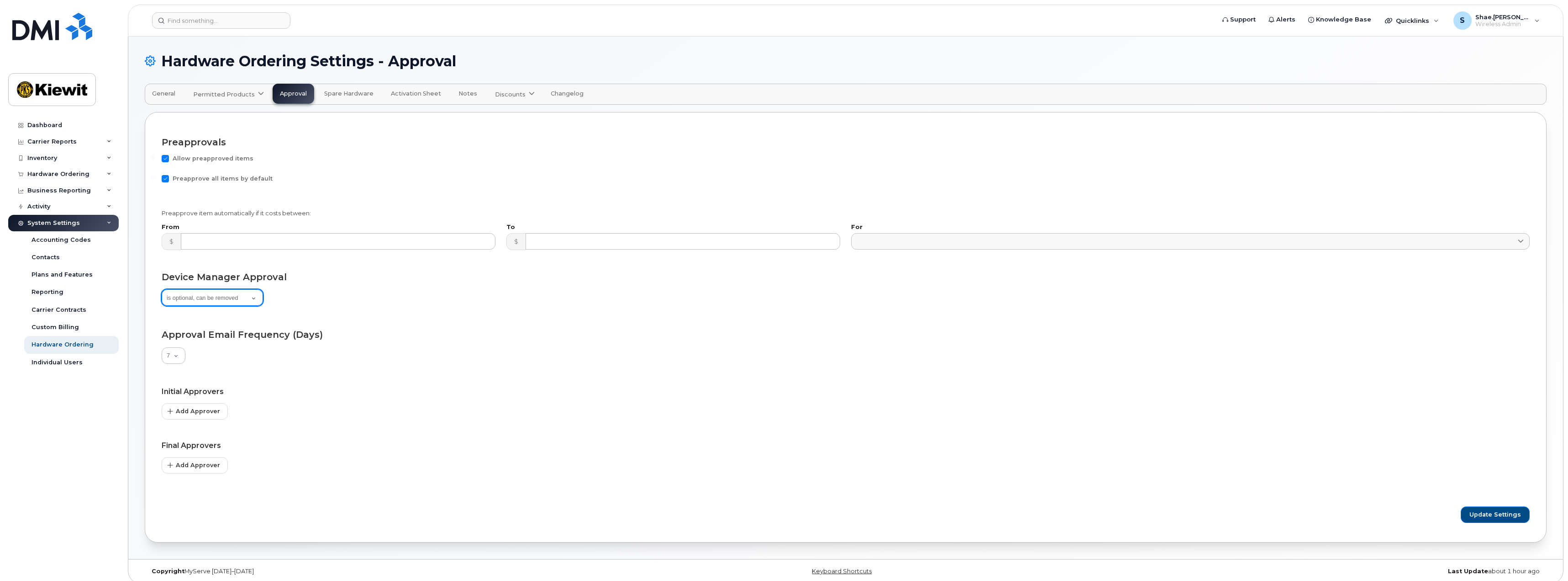
click at [232, 300] on select "is not required is optional, can be removed is mandatory, can't be removed" at bounding box center [212, 297] width 101 height 16
click at [394, 319] on form "Preapprovals Allow preapproved items Preapprove all items by default Preapprove…" at bounding box center [845, 327] width 1368 height 397
click at [260, 95] on icon at bounding box center [260, 94] width 6 height 6
click at [415, 137] on h3 "Preapprovals" at bounding box center [845, 142] width 1368 height 10
click at [528, 95] on span at bounding box center [532, 95] width 9 height 9
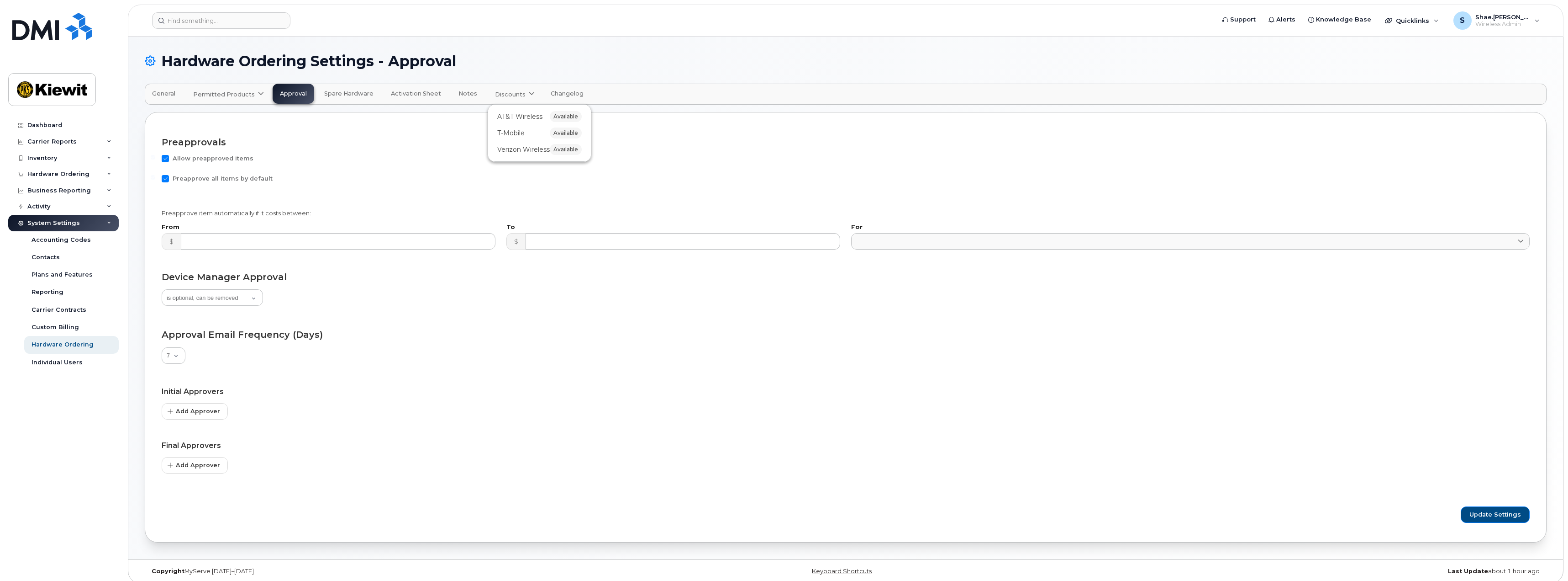
click at [416, 120] on div "Preapprovals Allow preapproved items Preapprove all items by default Preapprove…" at bounding box center [845, 326] width 1402 height 430
click at [66, 364] on div "Individual Users" at bounding box center [57, 363] width 51 height 9
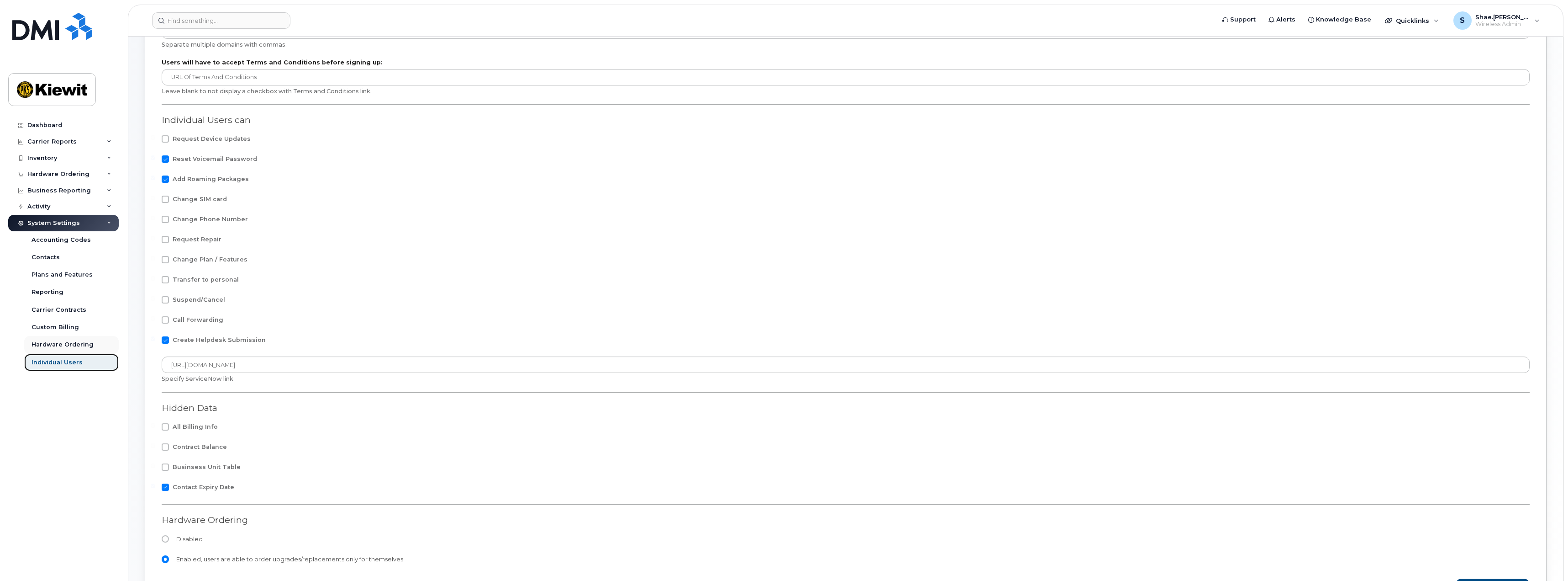
scroll to position [124, 0]
click at [57, 256] on div "Contacts" at bounding box center [45, 257] width 28 height 9
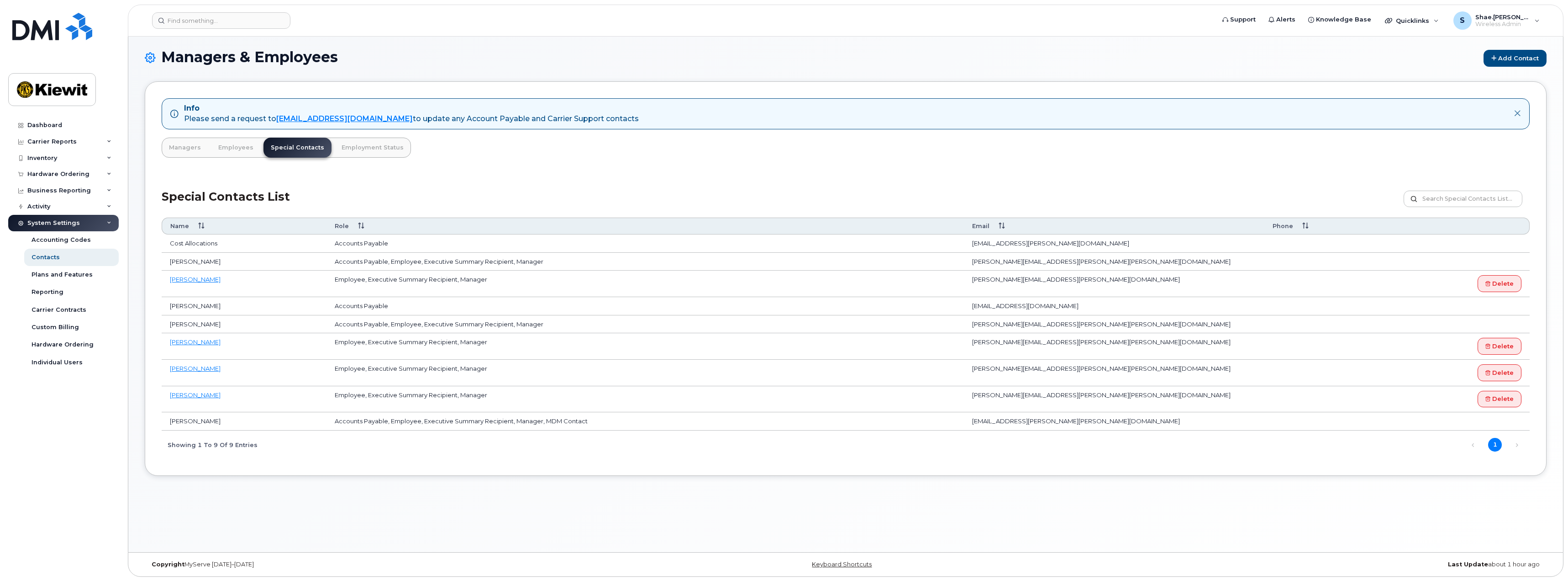
scroll to position [4, 0]
click at [227, 147] on link "Employees" at bounding box center [236, 147] width 49 height 20
click at [191, 147] on link "Managers" at bounding box center [185, 147] width 47 height 20
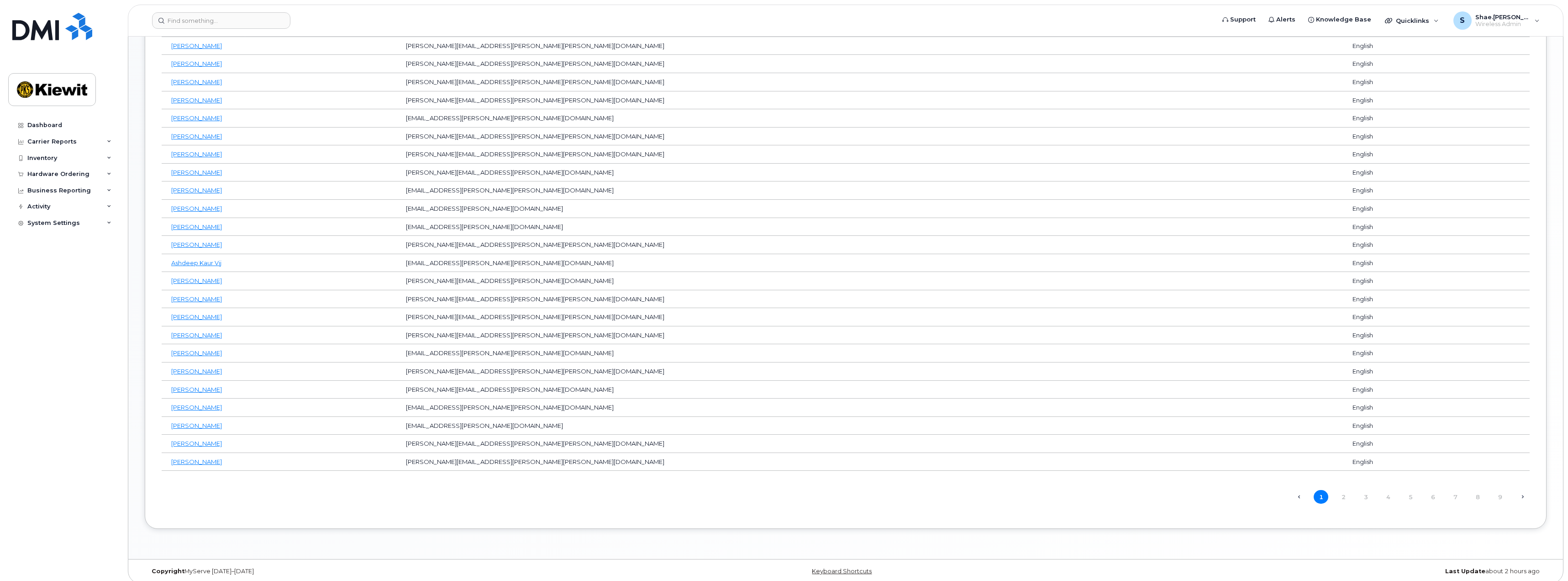
scroll to position [641, 0]
click at [1478, 489] on link "8" at bounding box center [1477, 489] width 14 height 14
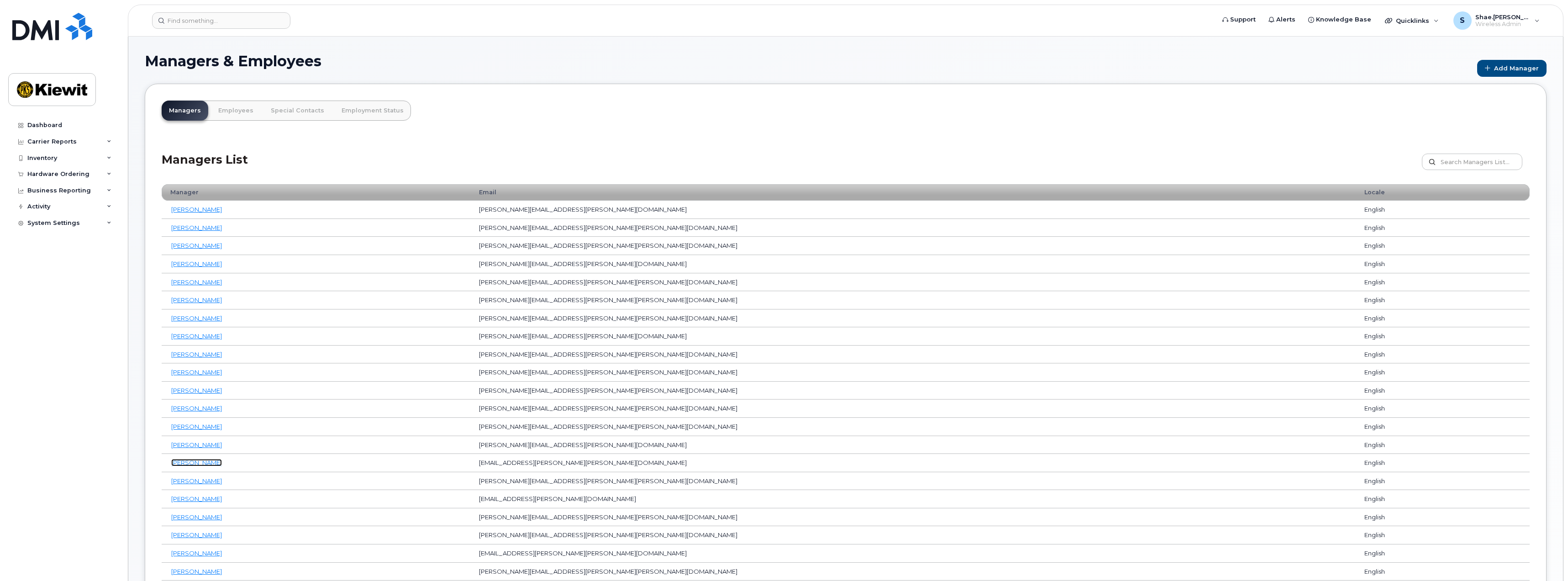
click at [196, 466] on link "[PERSON_NAME]" at bounding box center [197, 463] width 51 height 8
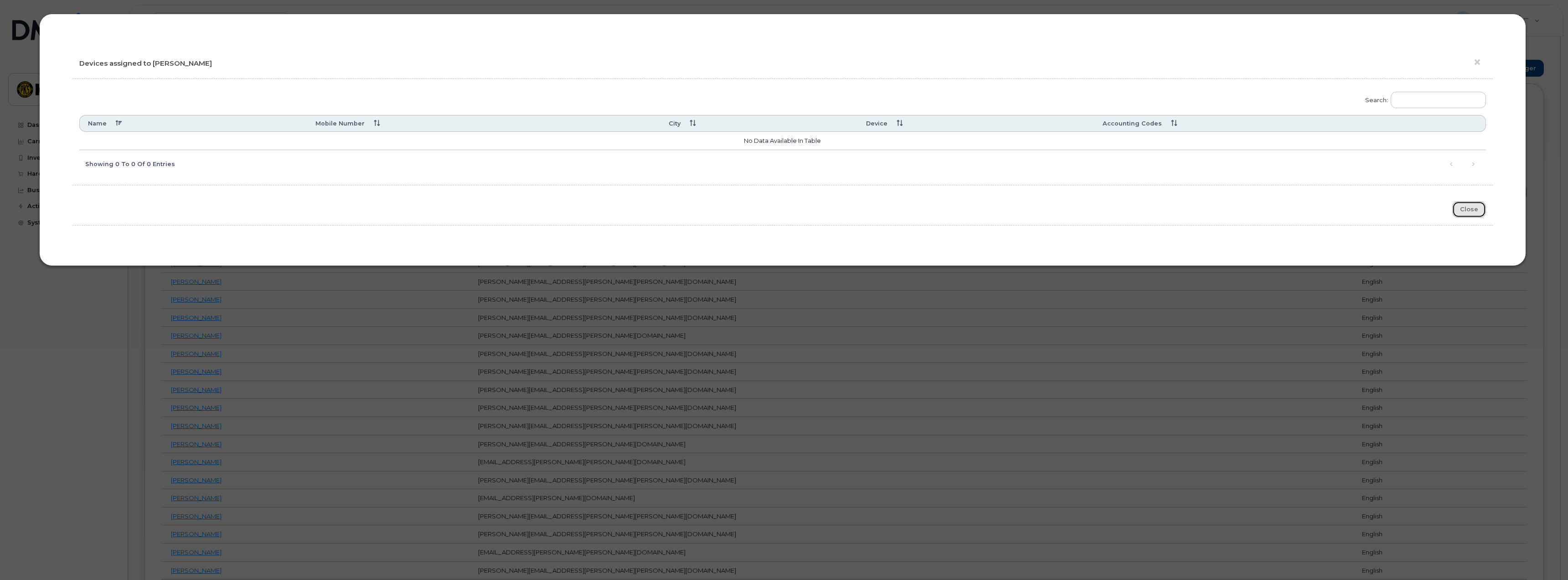
click at [1466, 209] on button "Close" at bounding box center [1469, 210] width 34 height 17
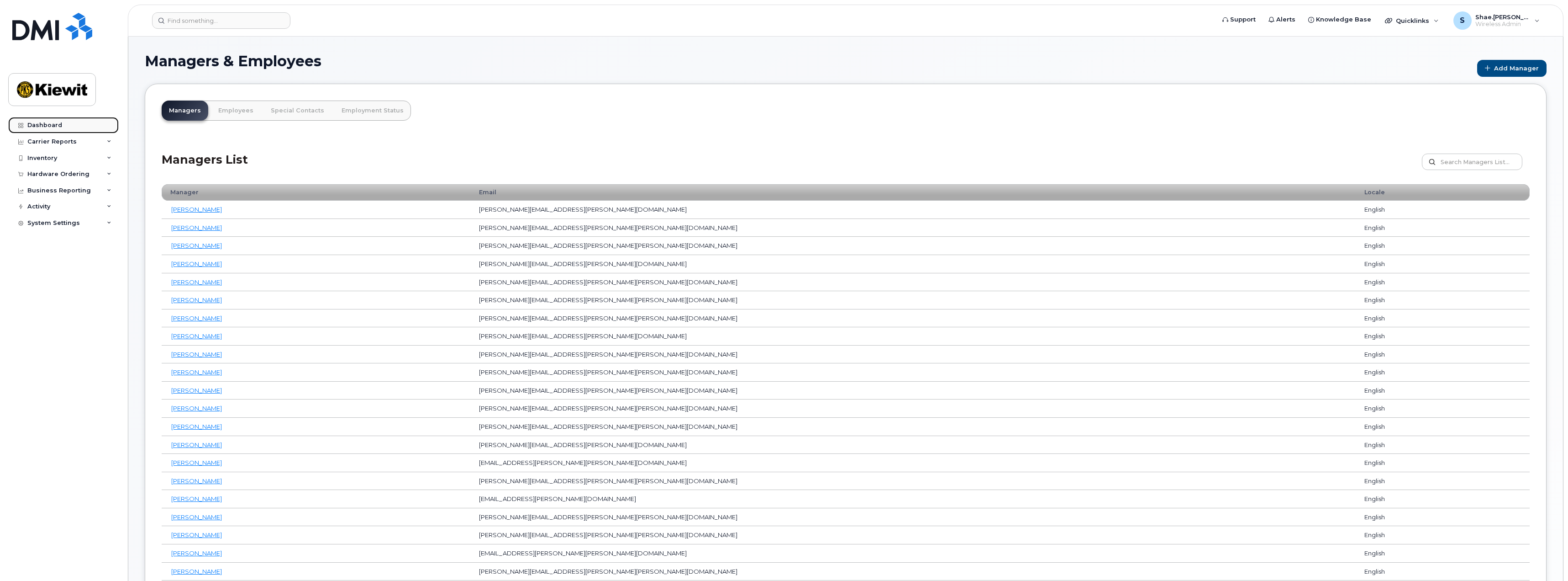
click at [54, 121] on link "Dashboard" at bounding box center [64, 124] width 111 height 16
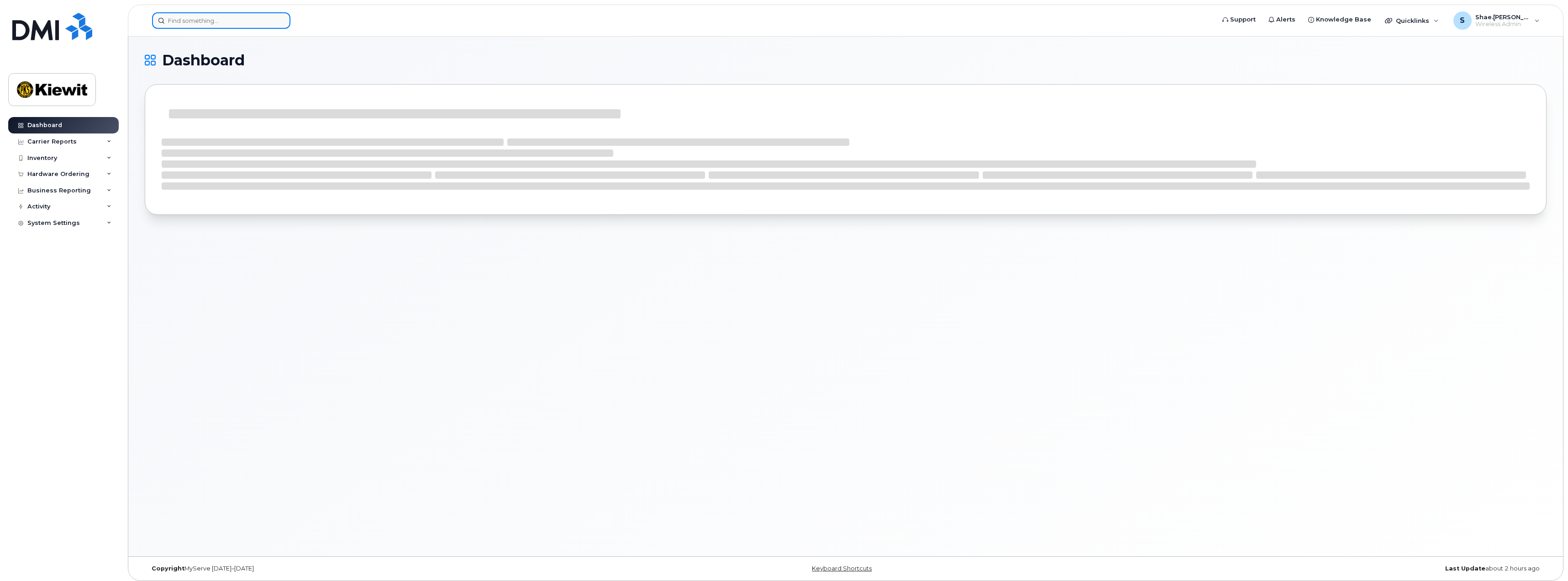
click at [216, 19] on input at bounding box center [221, 20] width 139 height 16
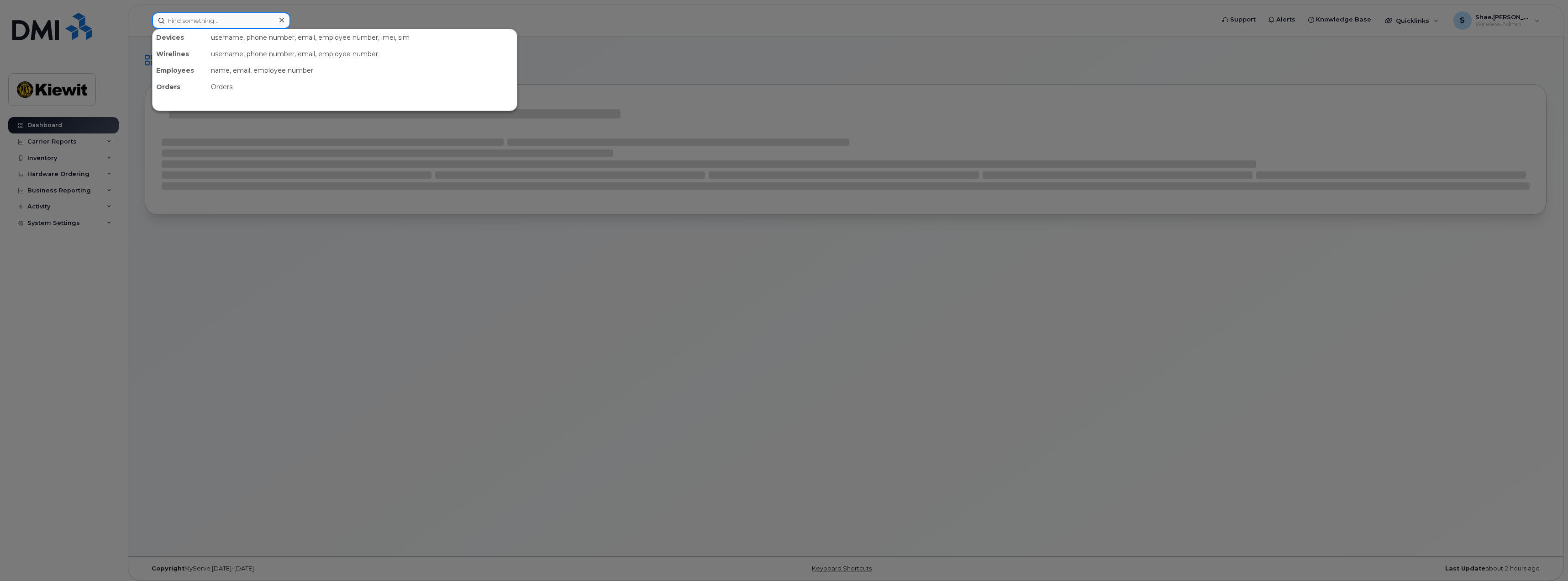
click at [216, 19] on input at bounding box center [221, 20] width 139 height 16
click at [98, 305] on div at bounding box center [784, 290] width 1568 height 581
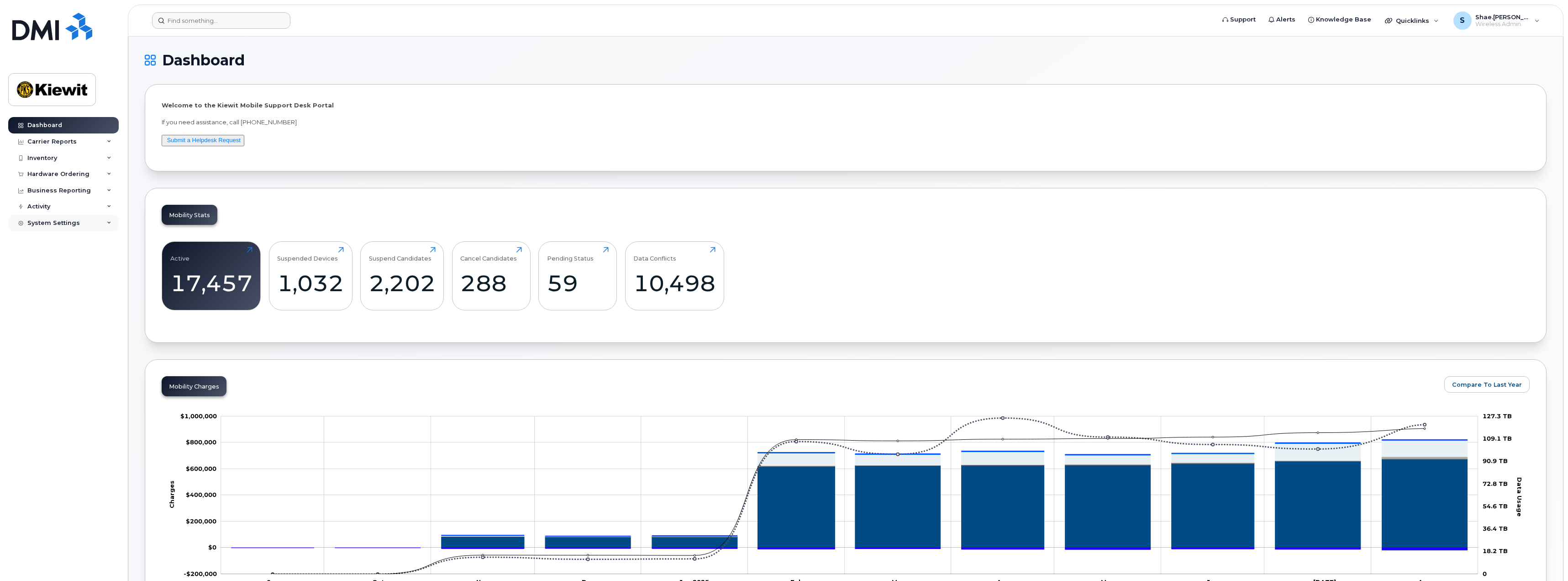
click at [60, 224] on div "System Settings" at bounding box center [54, 222] width 53 height 8
click at [58, 290] on div "Reporting" at bounding box center [48, 292] width 32 height 9
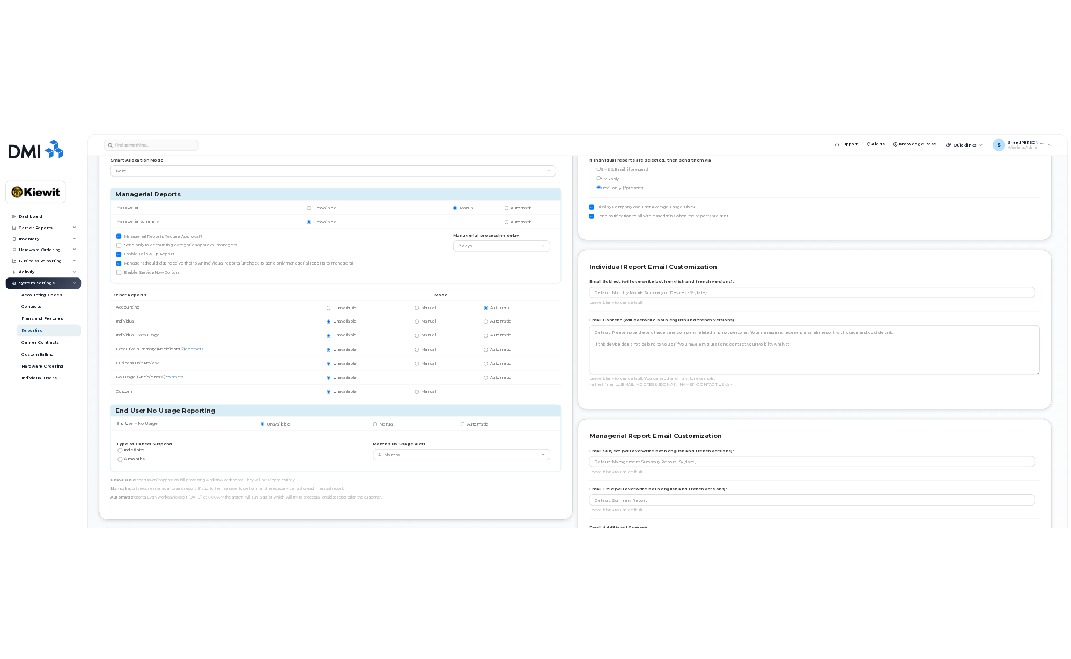
scroll to position [107, 0]
